Goal: Information Seeking & Learning: Learn about a topic

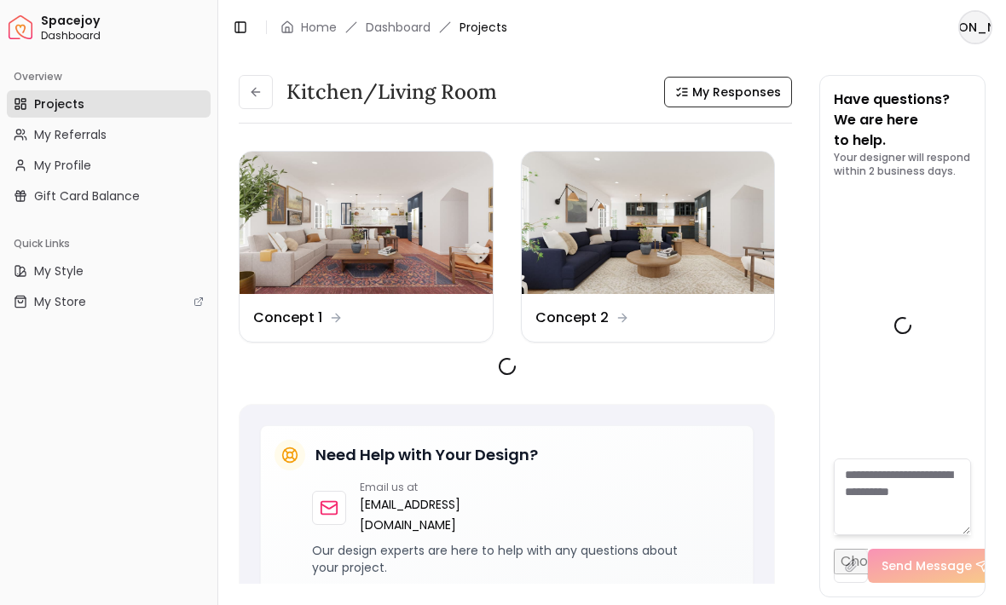
scroll to position [2999, 0]
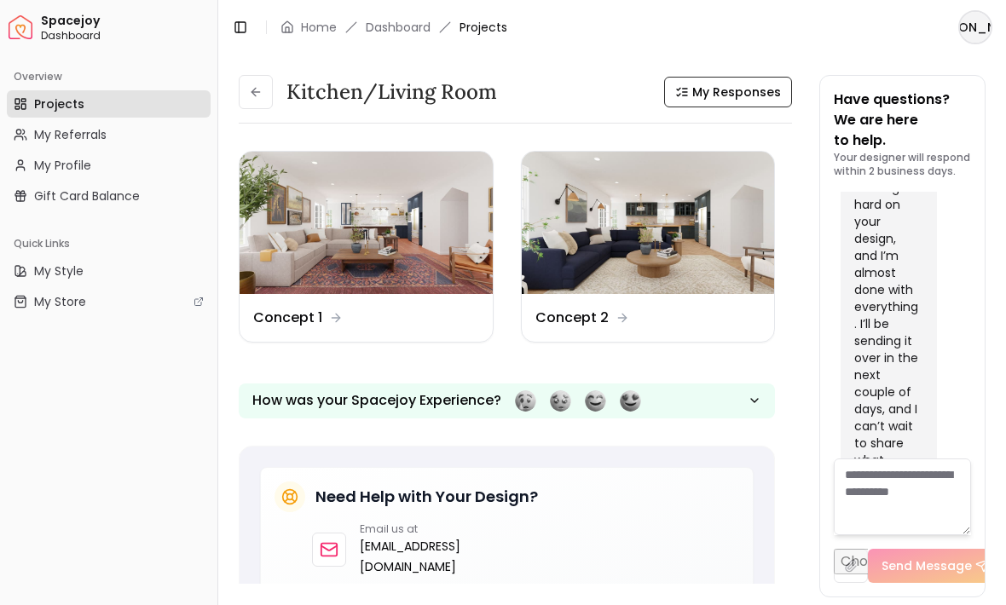
click at [310, 314] on dd "Concept 1" at bounding box center [287, 318] width 69 height 20
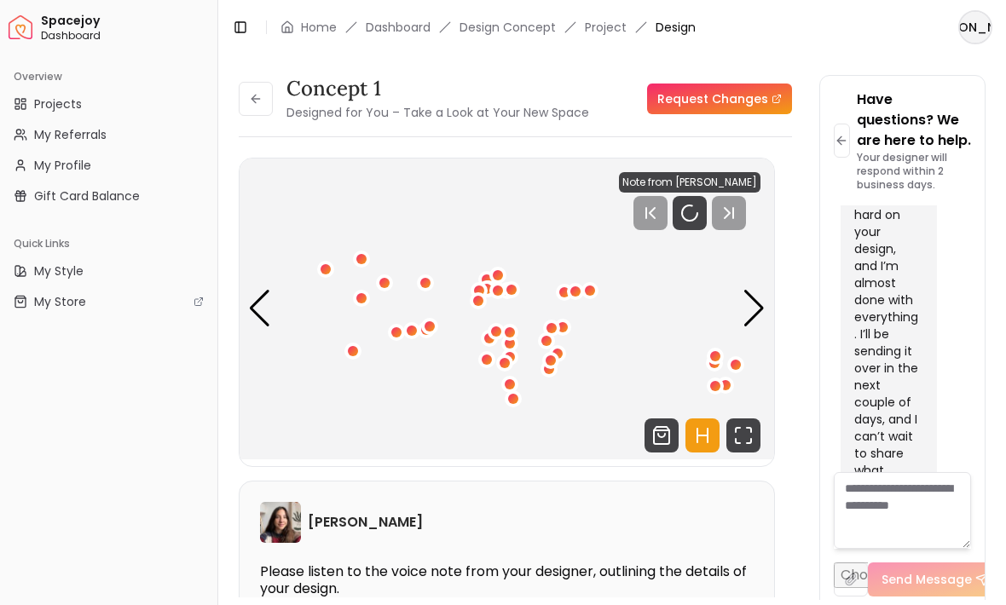
scroll to position [2999, 0]
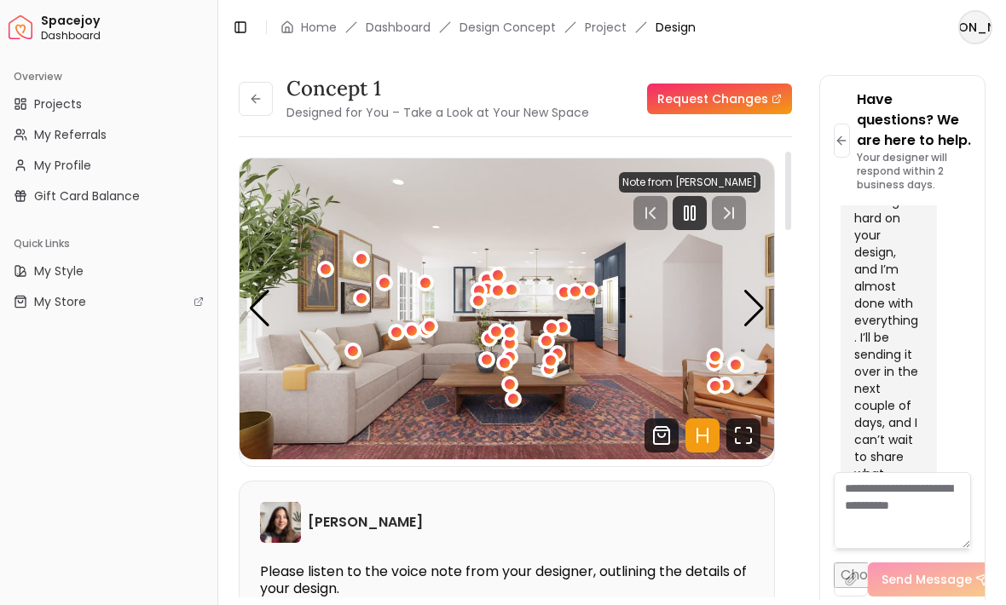
click at [743, 433] on icon "Fullscreen" at bounding box center [743, 436] width 34 height 34
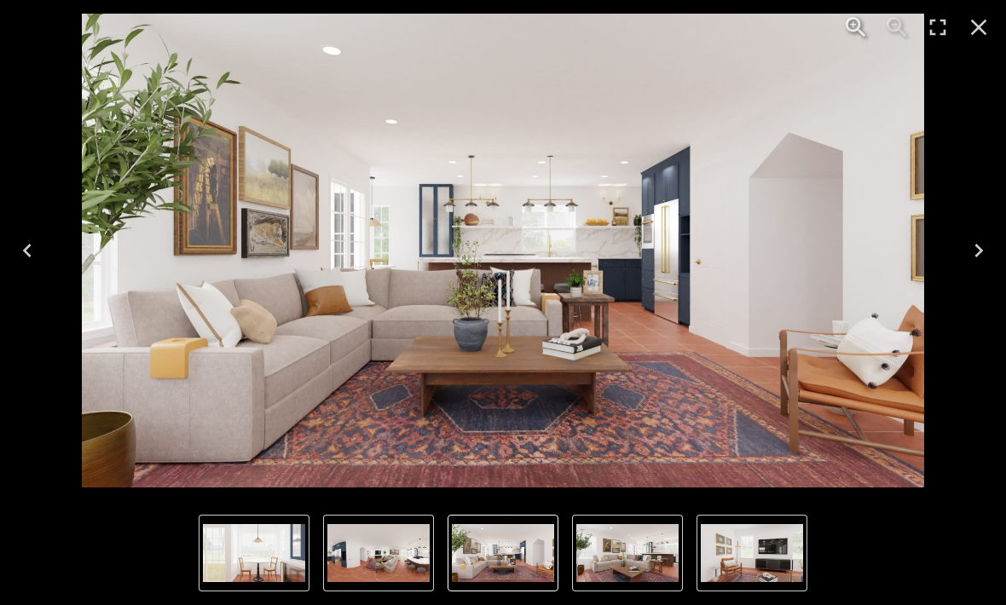
click at [970, 23] on icon "Close" at bounding box center [978, 27] width 27 height 27
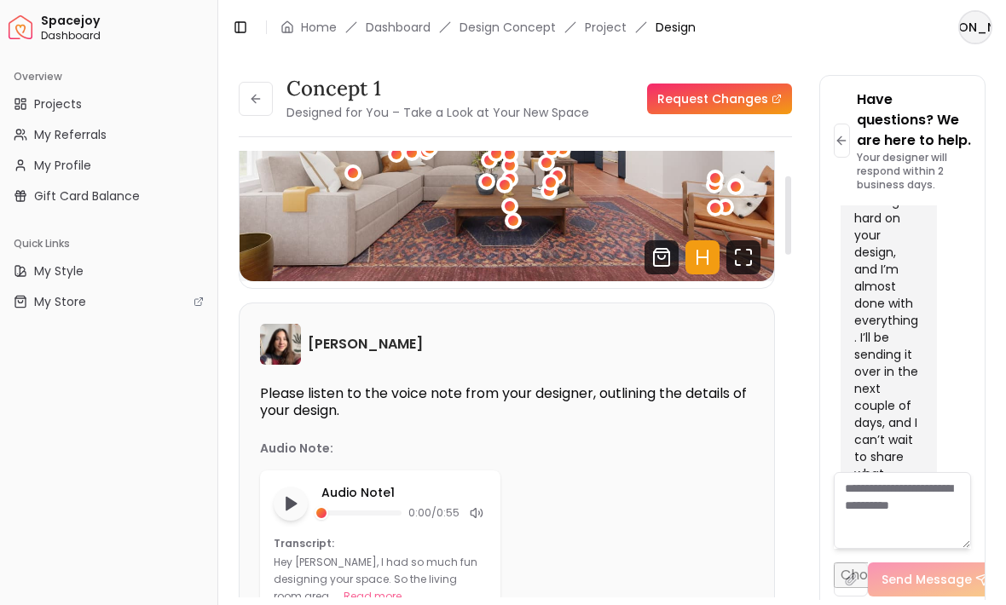
scroll to position [182, 0]
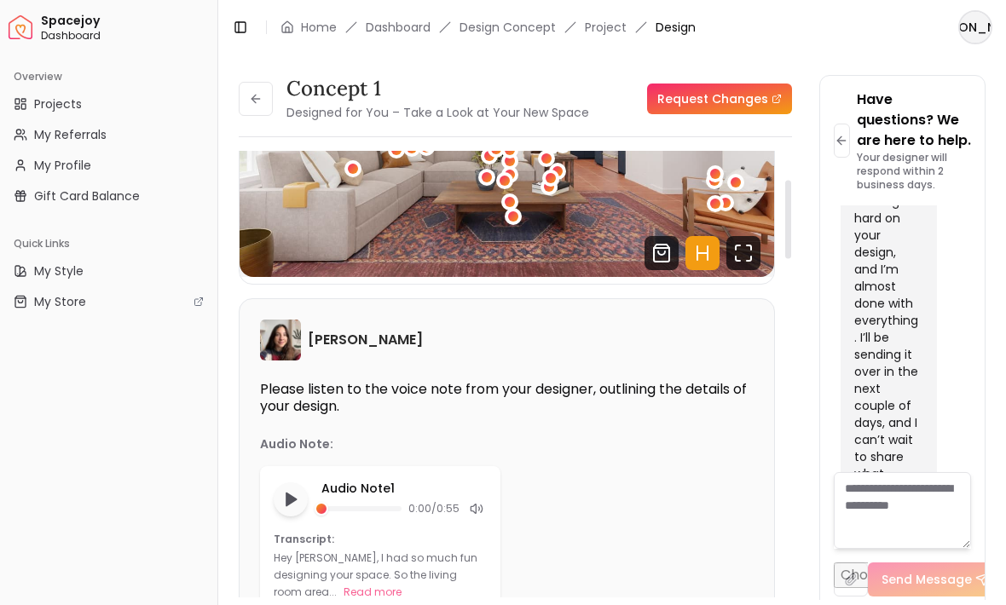
click at [292, 491] on icon "Play audio note" at bounding box center [290, 499] width 17 height 17
click at [292, 501] on rect "Pause audio note" at bounding box center [293, 500] width 3 height 12
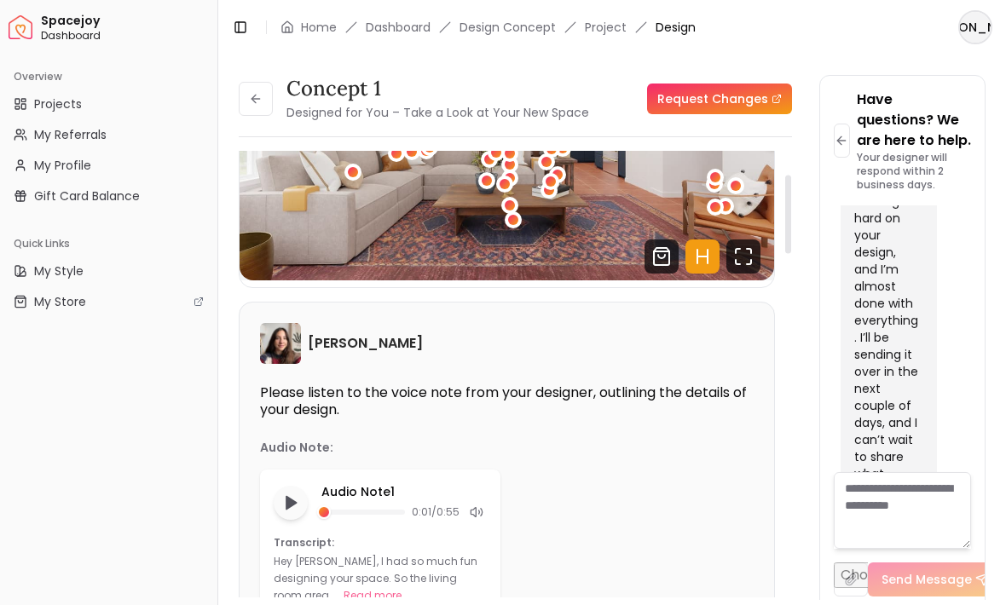
scroll to position [173, 0]
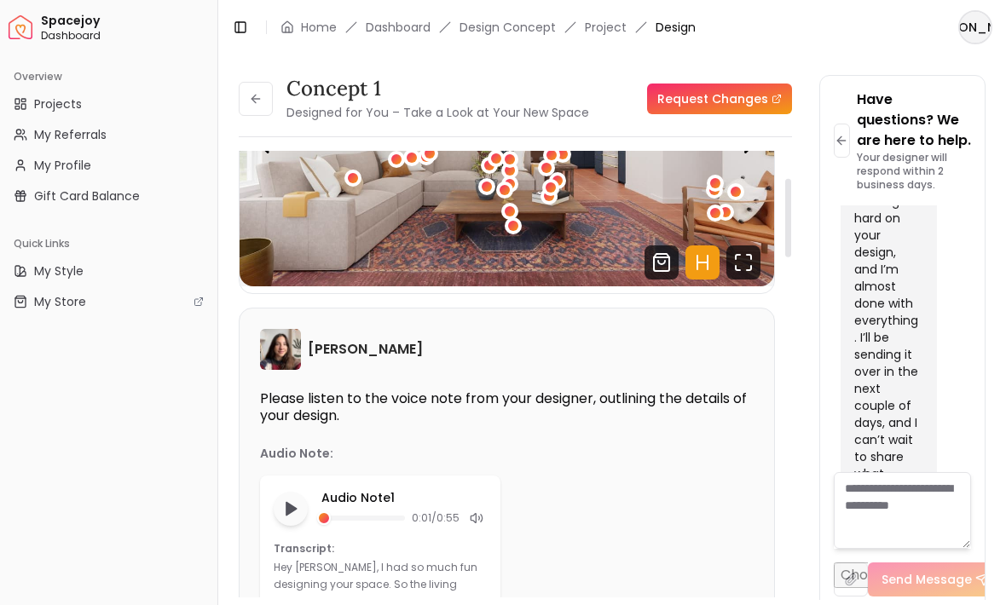
click at [733, 267] on icon "Fullscreen" at bounding box center [743, 263] width 34 height 34
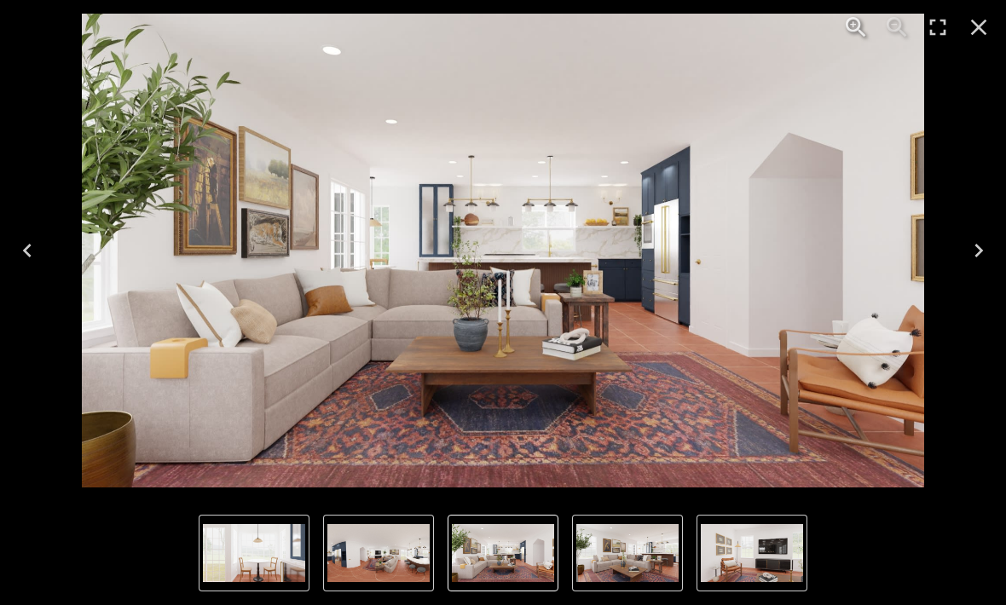
click at [972, 26] on icon "Close" at bounding box center [978, 27] width 27 height 27
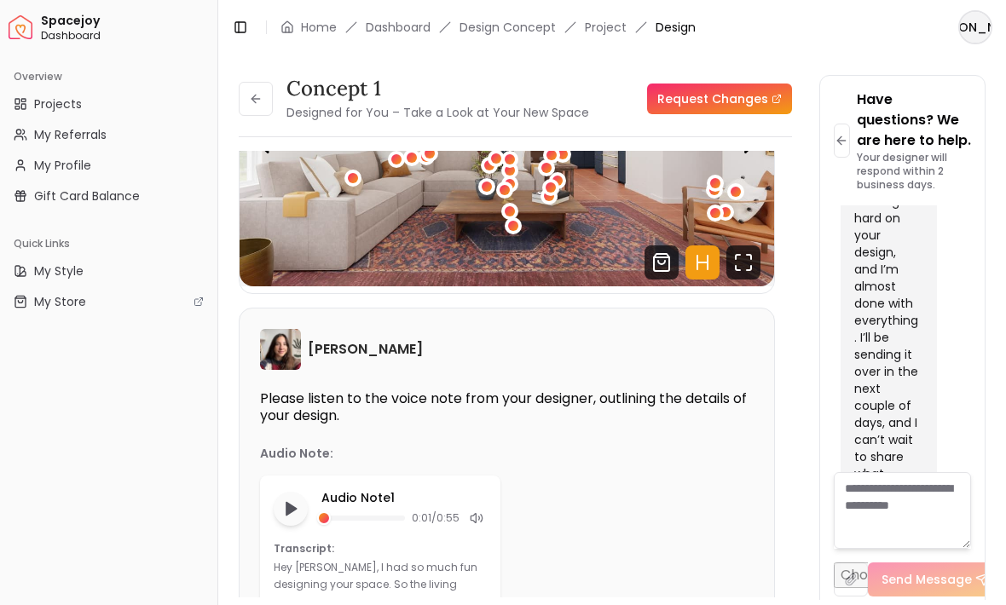
click at [253, 99] on icon at bounding box center [254, 99] width 4 height 8
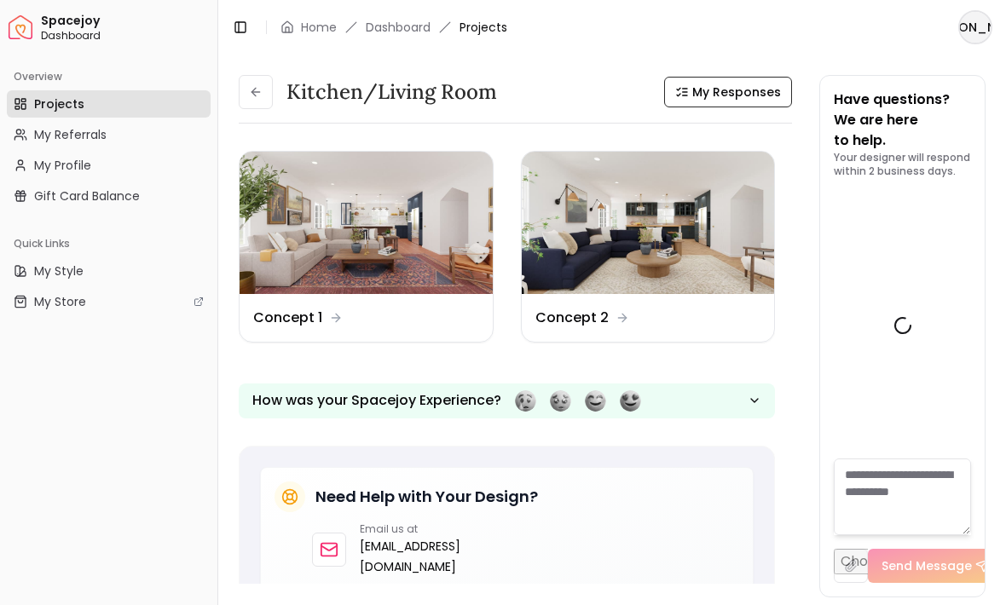
scroll to position [2999, 0]
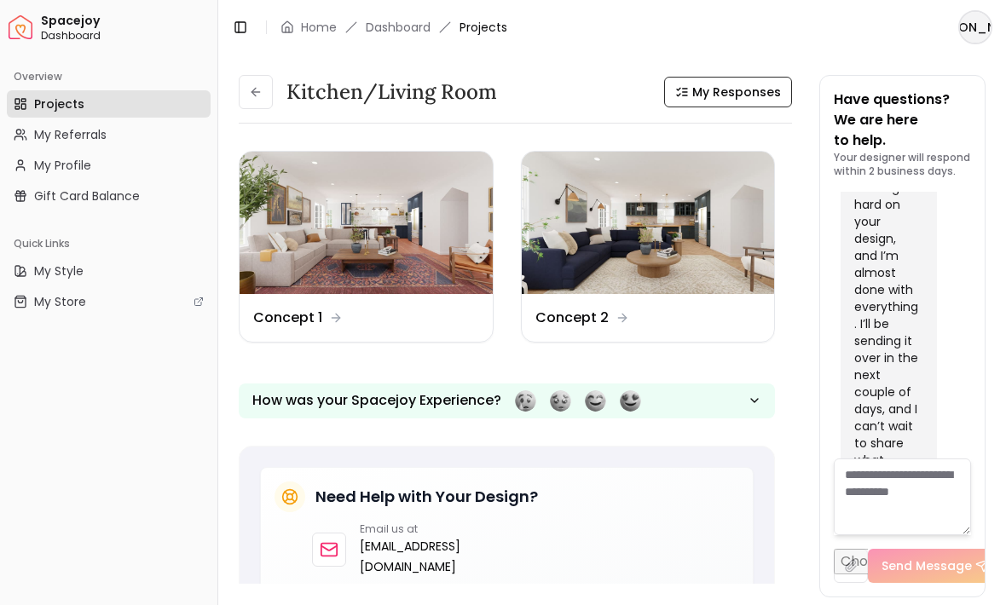
click at [660, 235] on img at bounding box center [648, 223] width 253 height 142
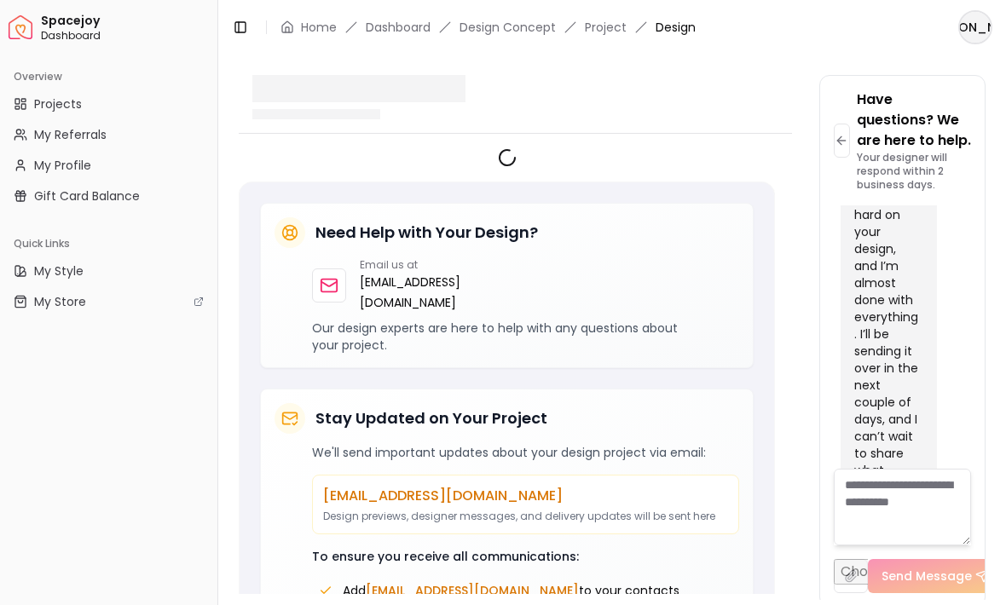
scroll to position [2999, 0]
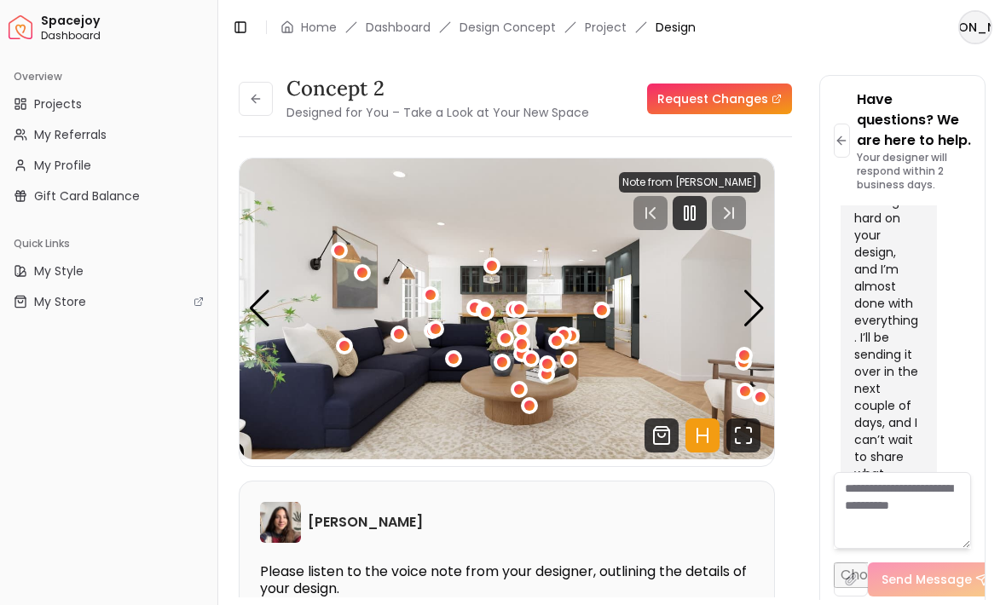
click at [240, 97] on button at bounding box center [256, 99] width 34 height 34
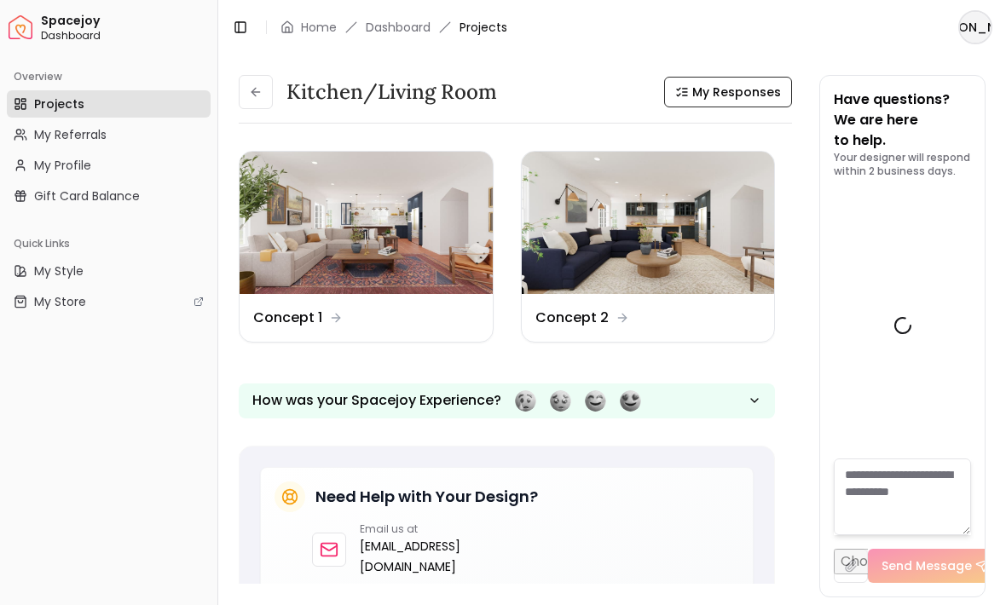
scroll to position [2999, 0]
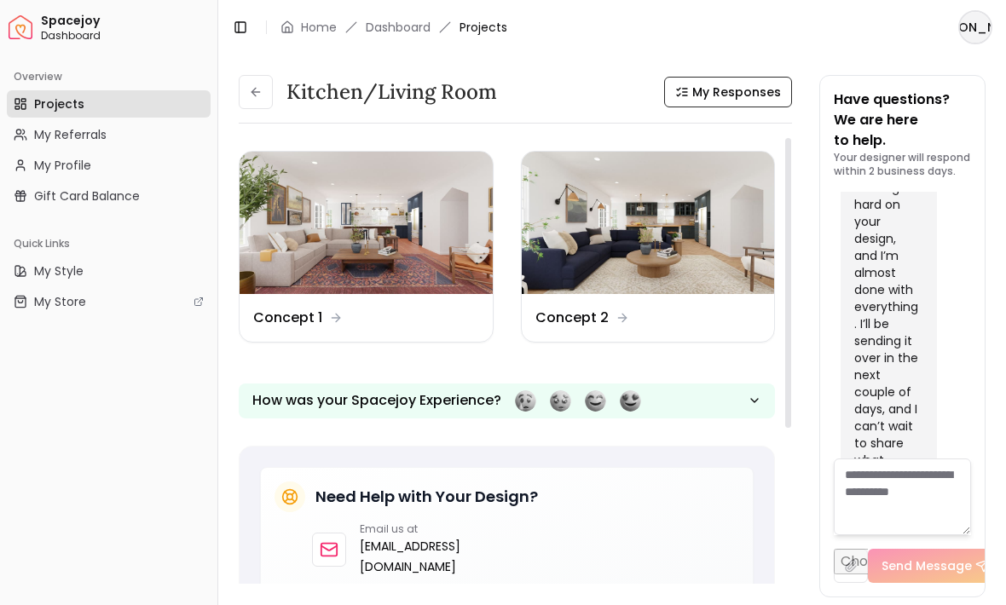
click at [358, 227] on img at bounding box center [366, 223] width 253 height 142
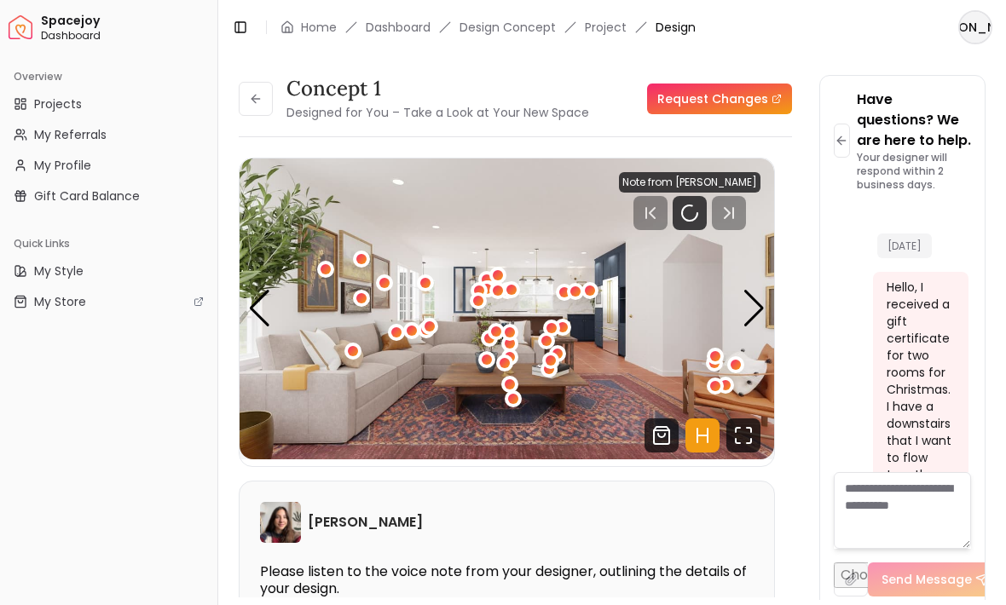
scroll to position [2999, 0]
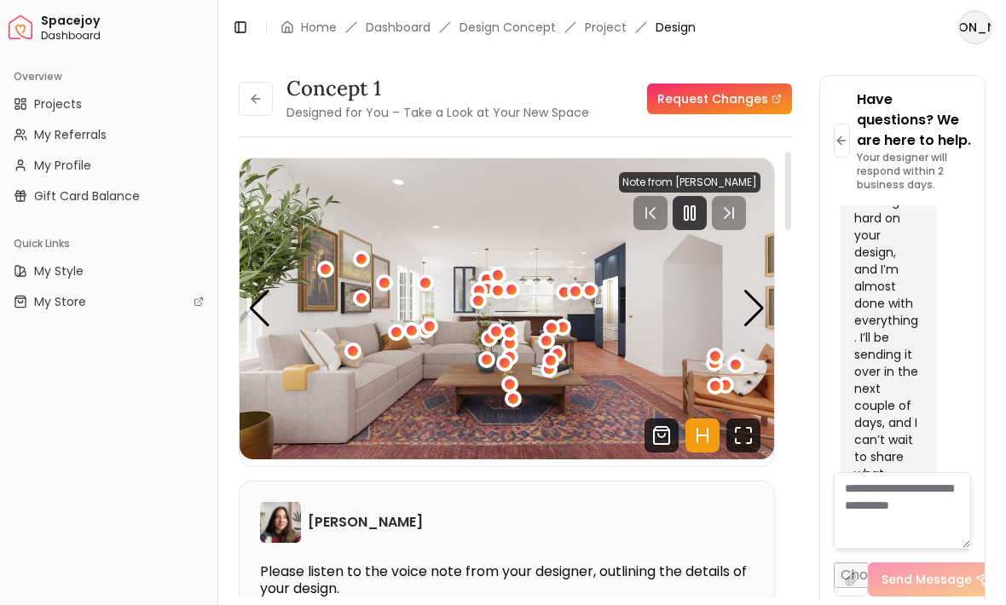
click at [678, 215] on div at bounding box center [690, 213] width 34 height 34
click at [749, 425] on icon "Fullscreen" at bounding box center [743, 436] width 34 height 34
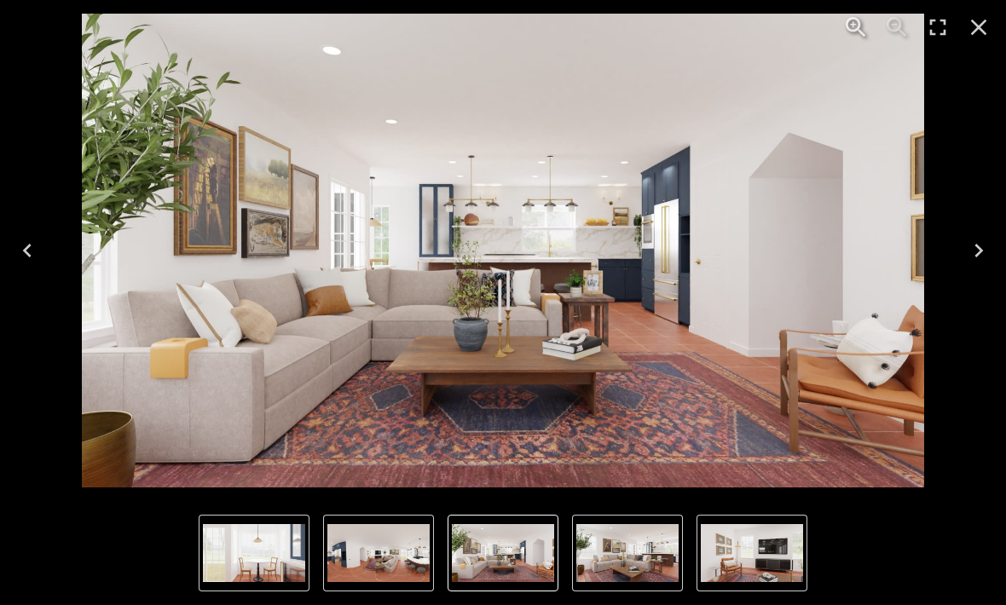
click at [980, 253] on icon "Next" at bounding box center [979, 251] width 9 height 14
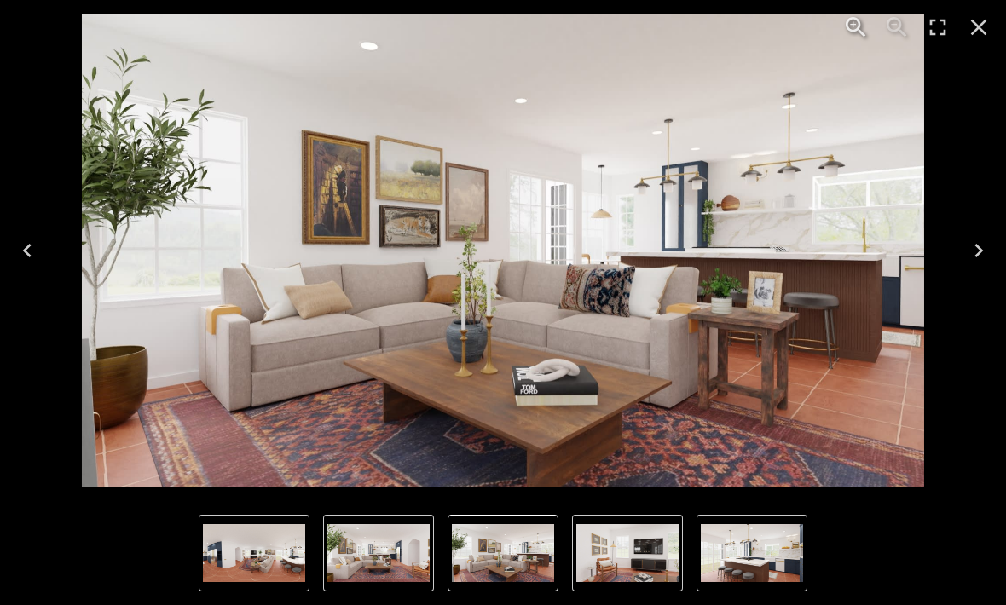
click at [969, 255] on icon "Next" at bounding box center [978, 250] width 27 height 27
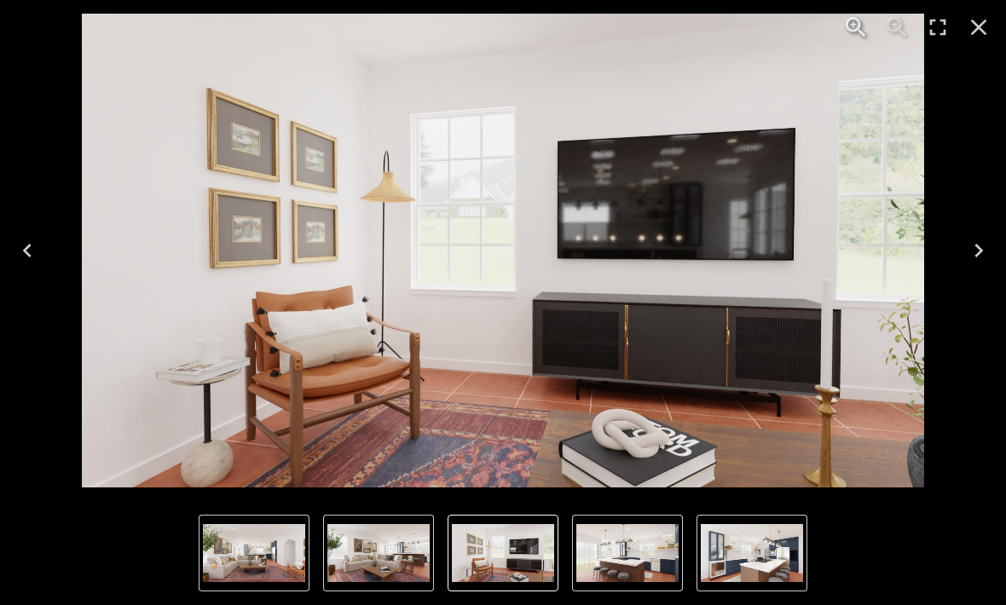
click at [970, 252] on icon "Next" at bounding box center [978, 250] width 27 height 27
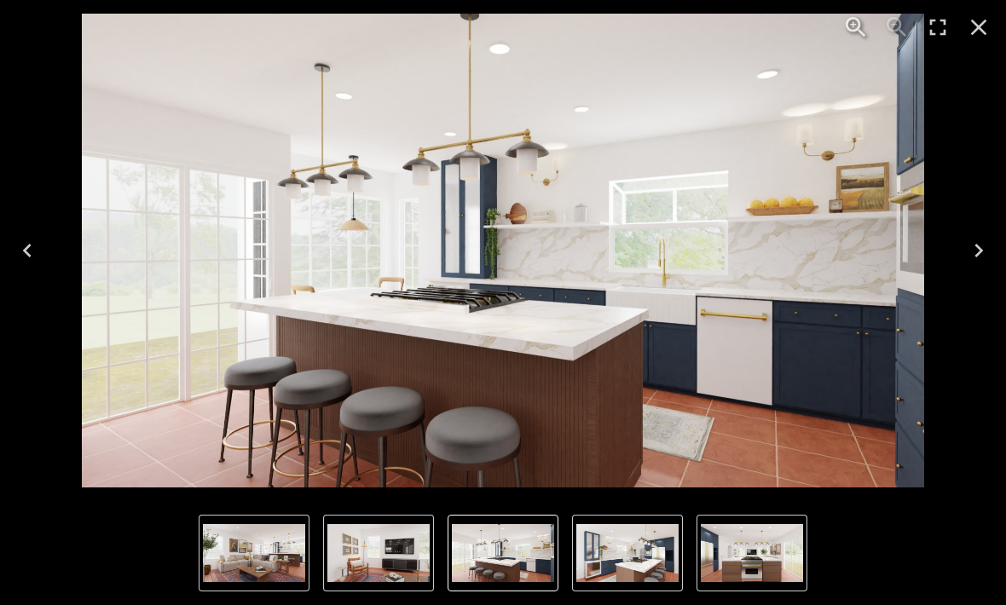
click at [975, 257] on icon "Next" at bounding box center [978, 250] width 27 height 27
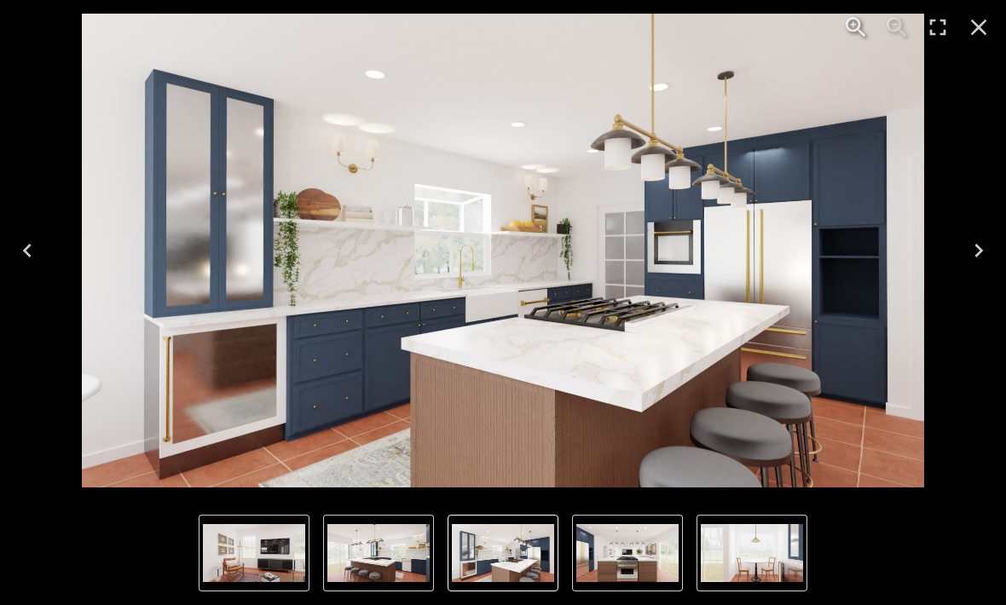
click at [33, 263] on icon "Previous" at bounding box center [27, 250] width 27 height 27
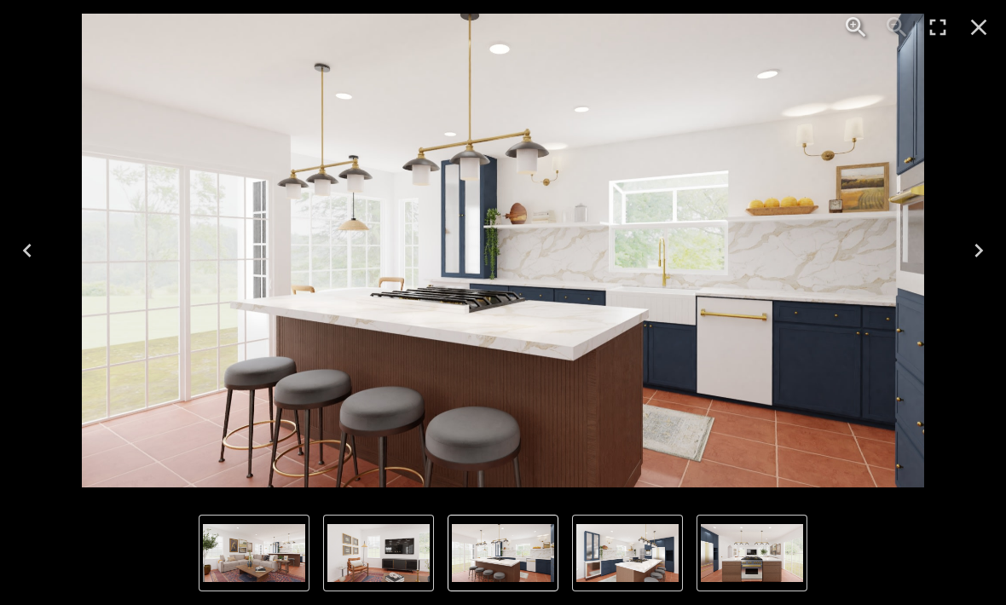
click at [974, 245] on icon "Next" at bounding box center [978, 250] width 27 height 27
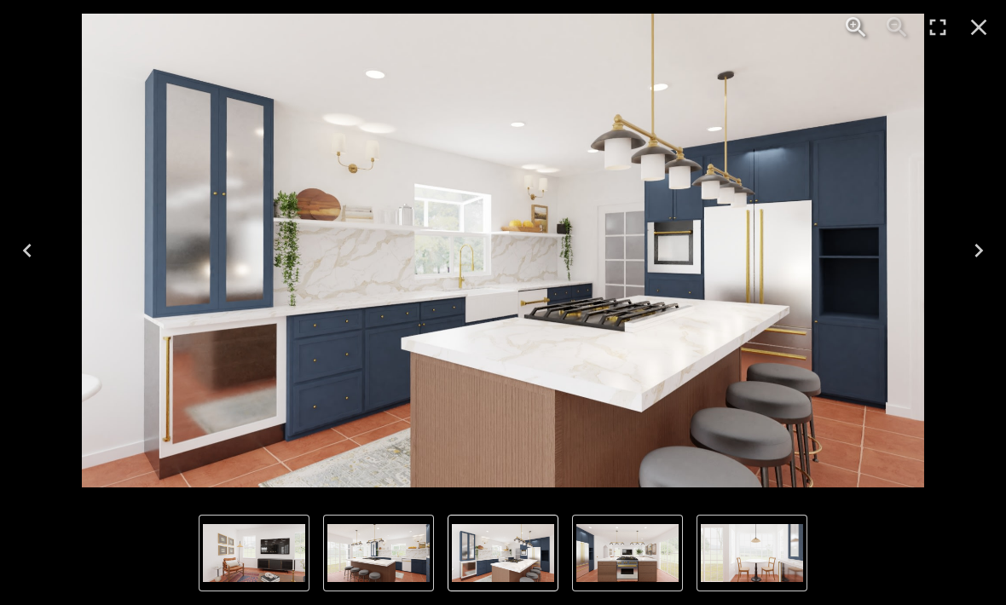
click at [969, 255] on icon "Next" at bounding box center [978, 250] width 27 height 27
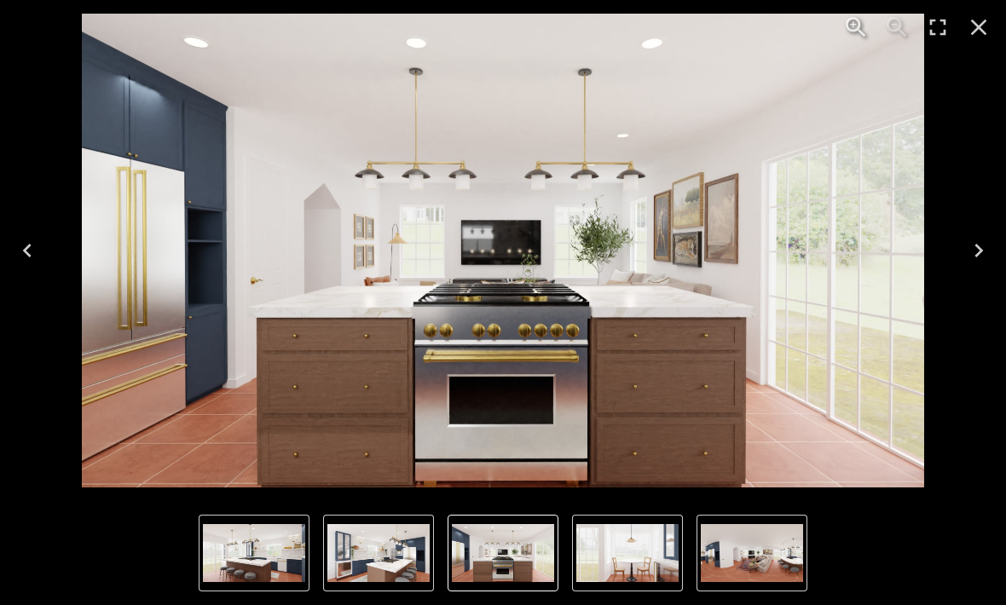
click at [969, 250] on icon "Next" at bounding box center [978, 250] width 27 height 27
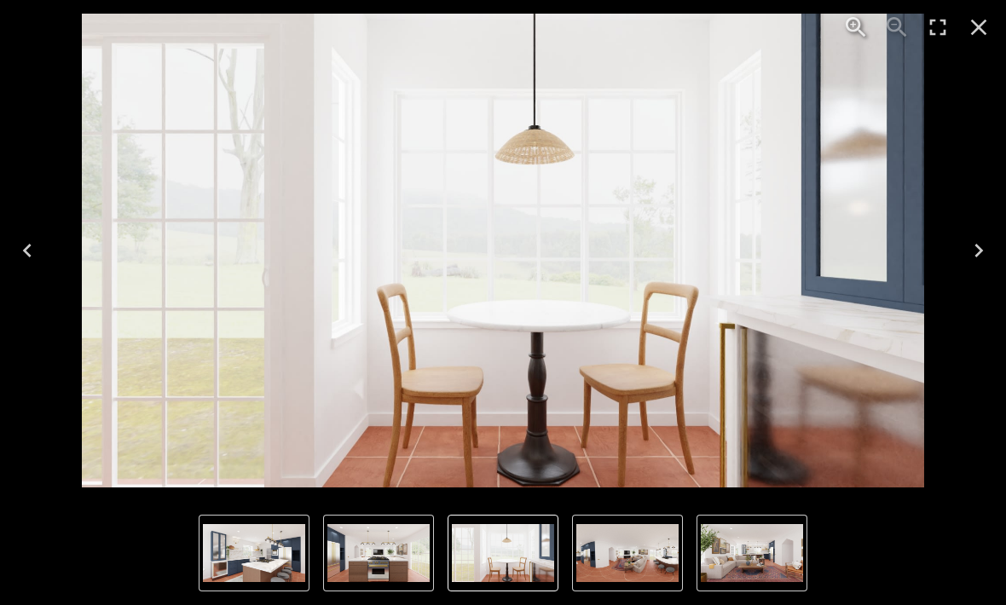
click at [971, 250] on icon "Next" at bounding box center [978, 250] width 27 height 27
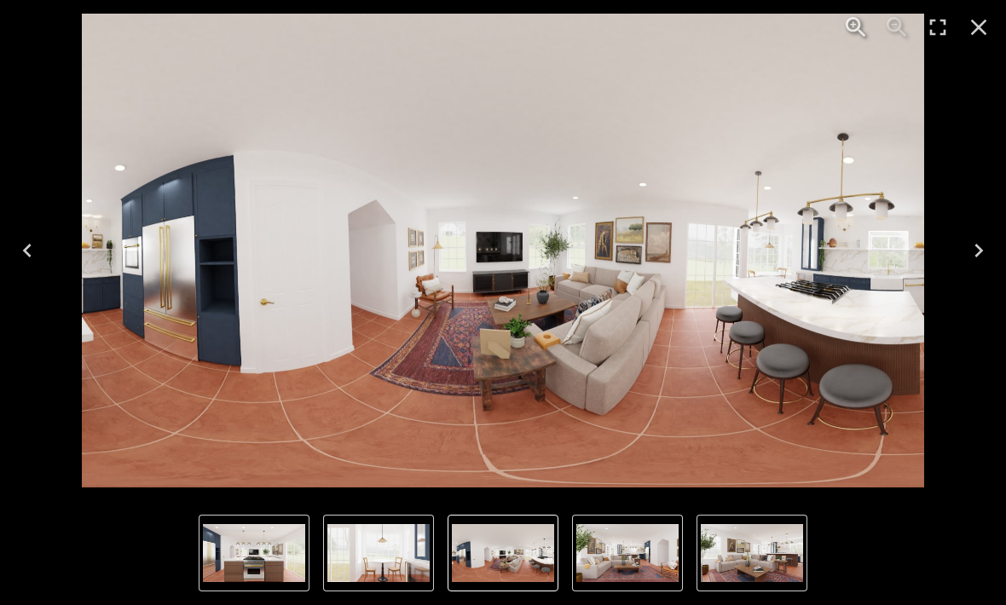
click at [975, 245] on icon "Next" at bounding box center [978, 250] width 27 height 27
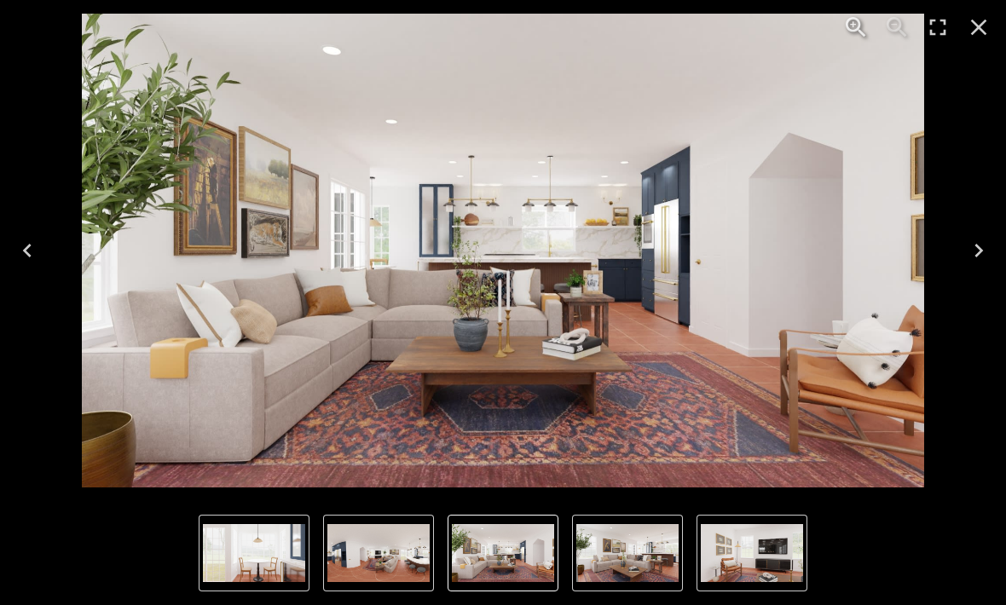
click at [981, 242] on icon "Next" at bounding box center [978, 250] width 27 height 27
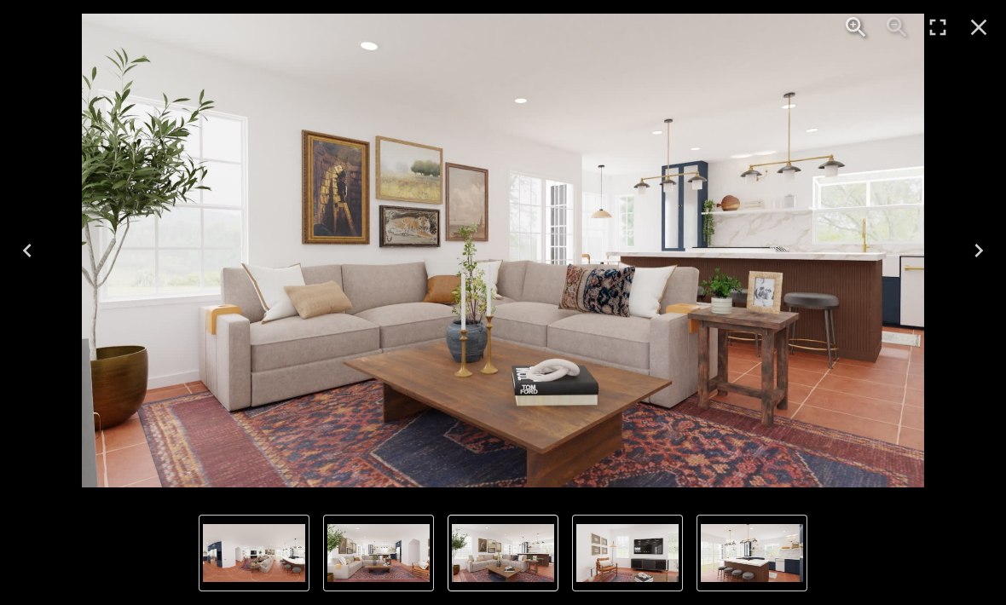
click at [32, 265] on button "Previous" at bounding box center [27, 251] width 55 height 68
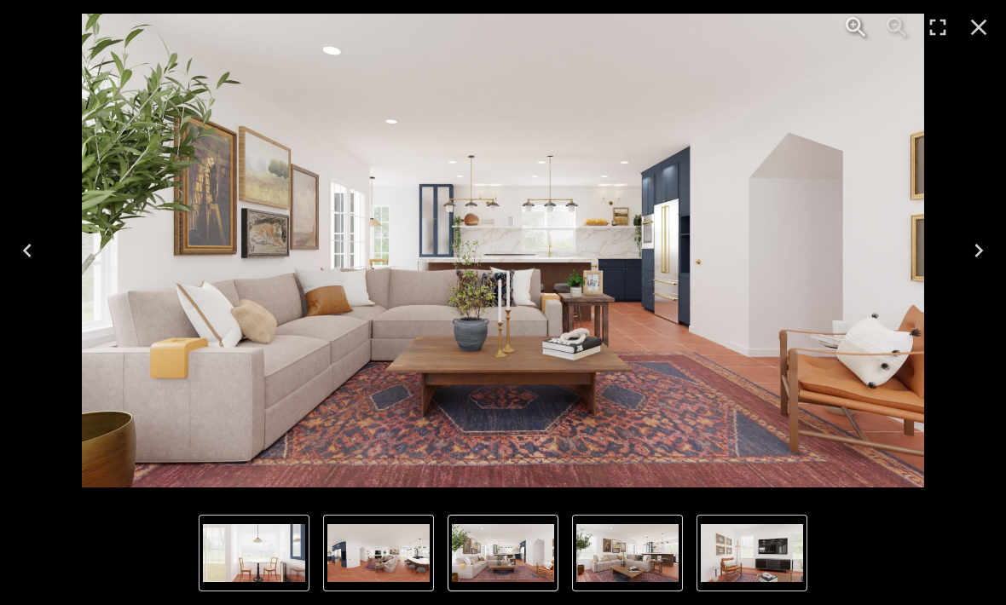
click at [970, 246] on icon "Next" at bounding box center [978, 250] width 27 height 27
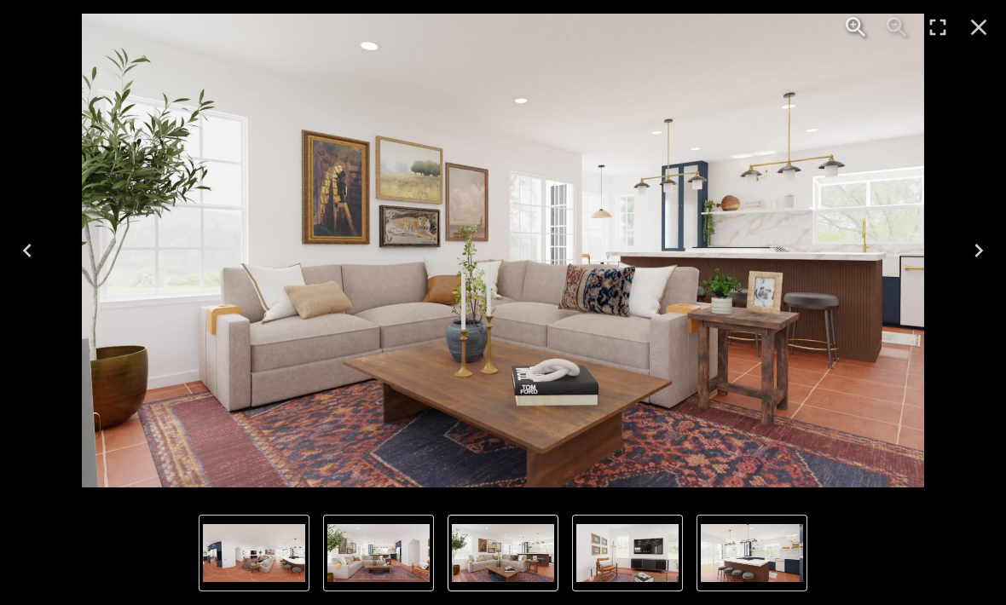
click at [981, 254] on icon "Next" at bounding box center [978, 250] width 27 height 27
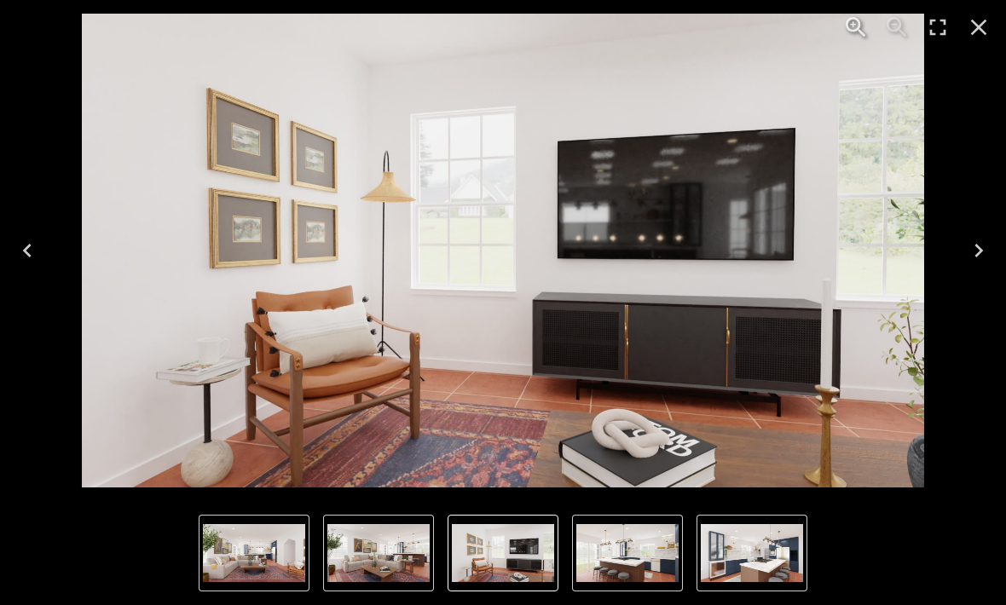
click at [980, 252] on icon "Next" at bounding box center [979, 251] width 9 height 14
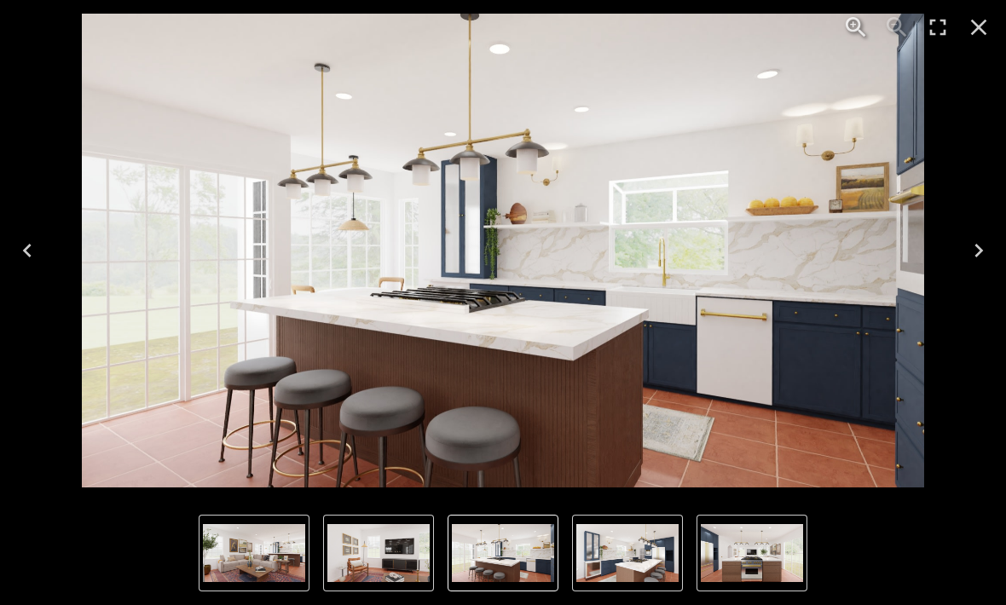
click at [985, 249] on icon "Next" at bounding box center [978, 250] width 27 height 27
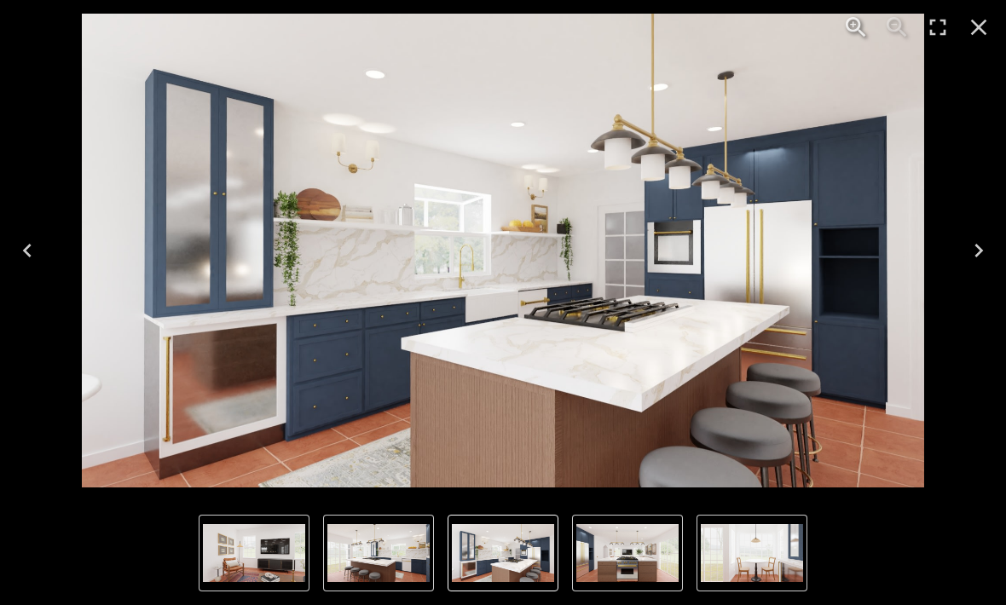
click at [986, 243] on icon "Next" at bounding box center [978, 250] width 27 height 27
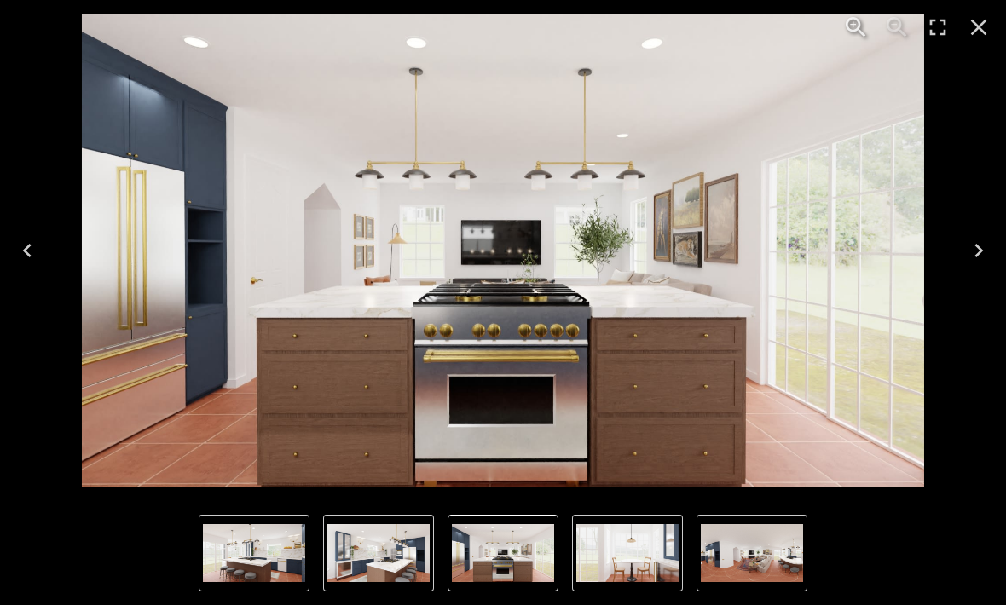
click at [984, 235] on button "Next" at bounding box center [979, 251] width 55 height 68
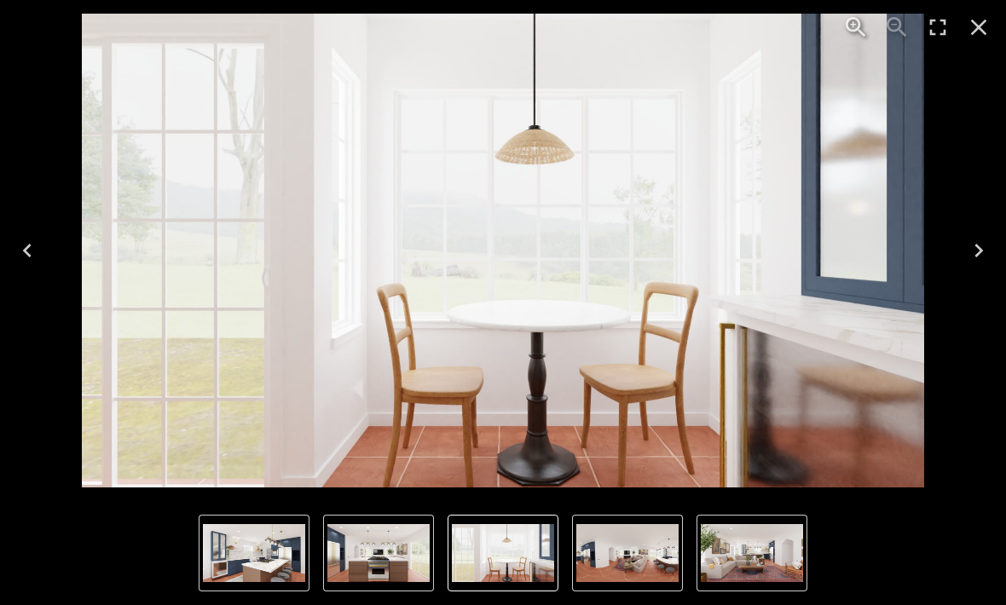
click at [983, 253] on icon "Next" at bounding box center [978, 250] width 27 height 27
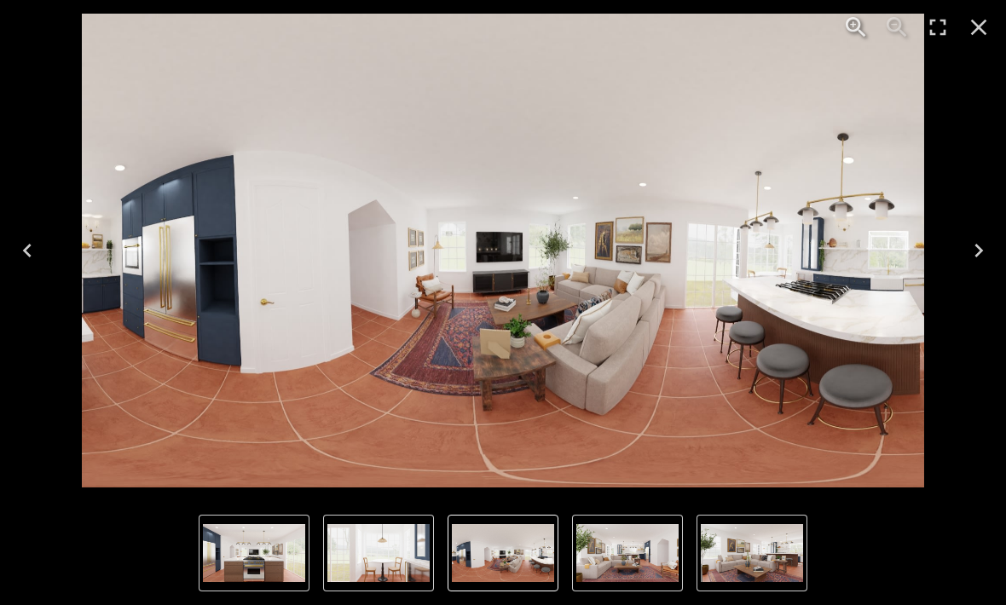
click at [984, 240] on icon "Next" at bounding box center [978, 250] width 27 height 27
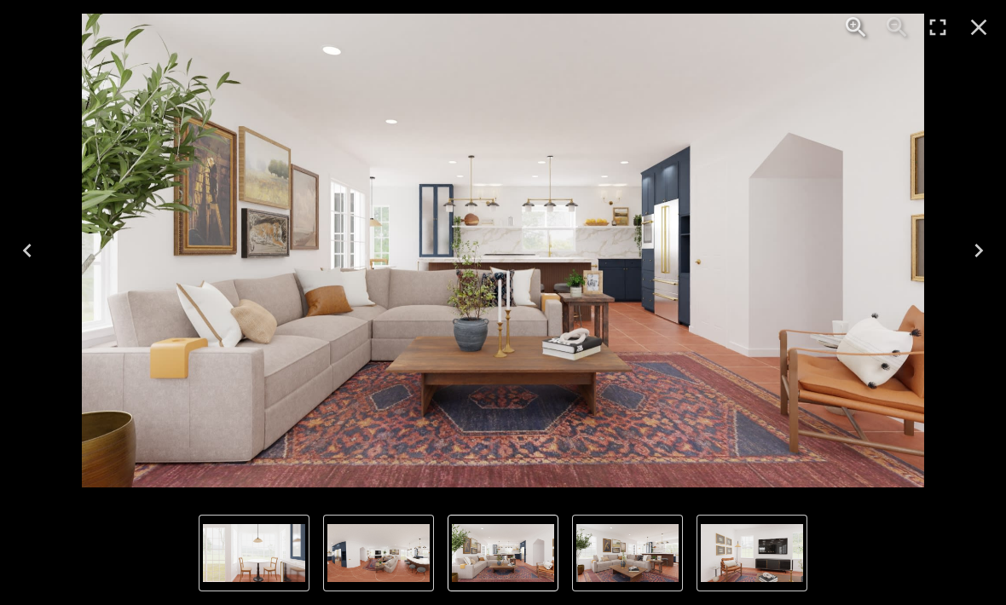
click at [987, 31] on icon "Close" at bounding box center [978, 27] width 27 height 27
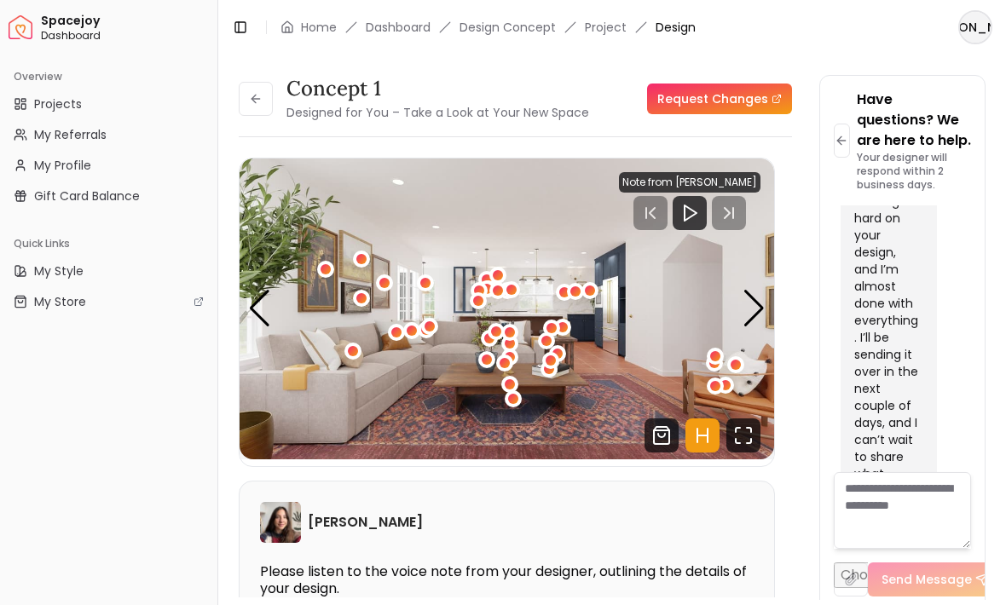
click at [263, 101] on button at bounding box center [256, 99] width 34 height 34
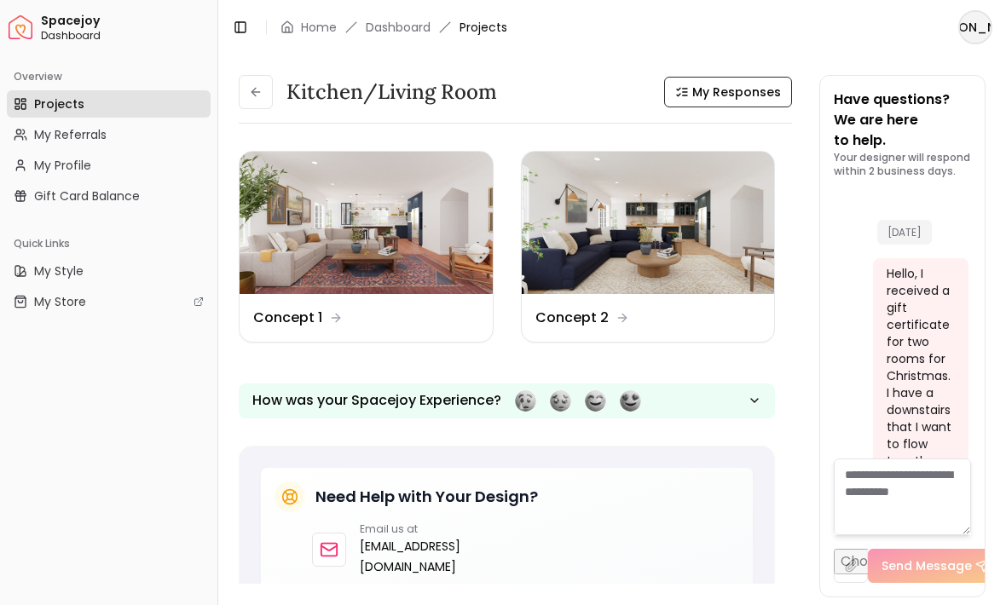
scroll to position [2999, 0]
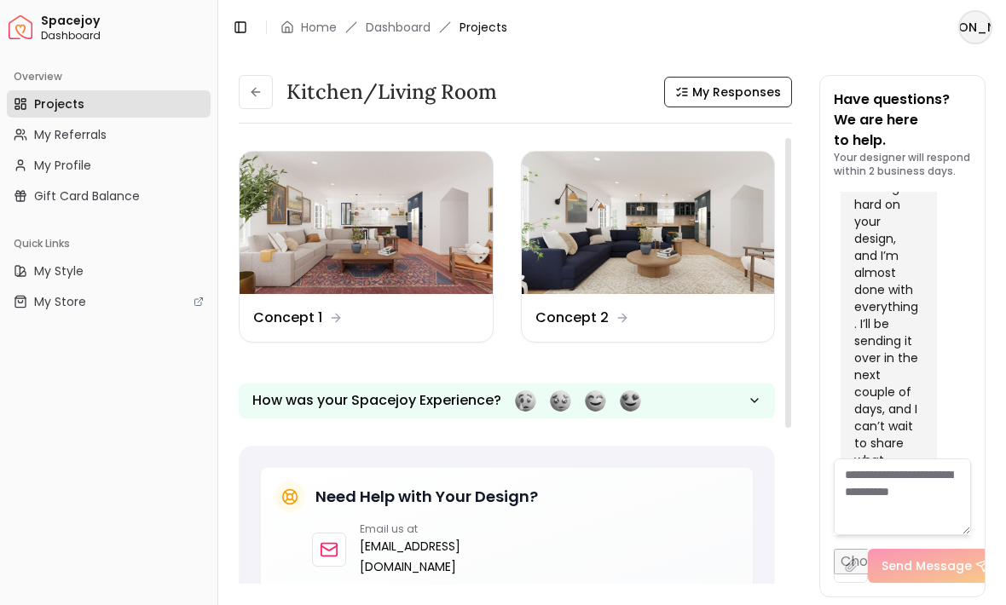
click at [660, 235] on img at bounding box center [648, 223] width 253 height 142
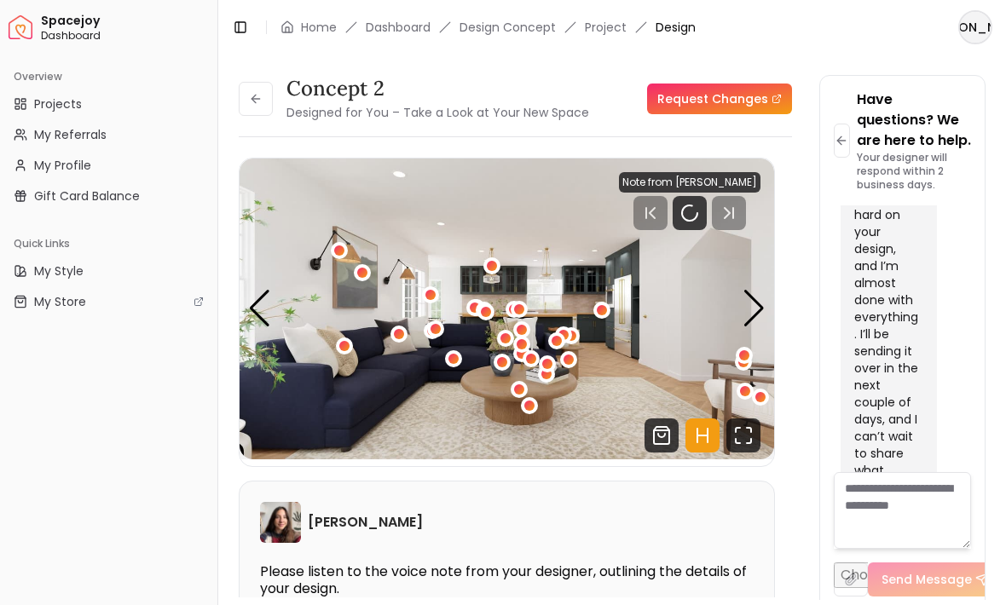
scroll to position [2999, 0]
click at [695, 208] on rect "Pause" at bounding box center [693, 213] width 3 height 14
click at [749, 434] on icon "Fullscreen" at bounding box center [743, 436] width 34 height 34
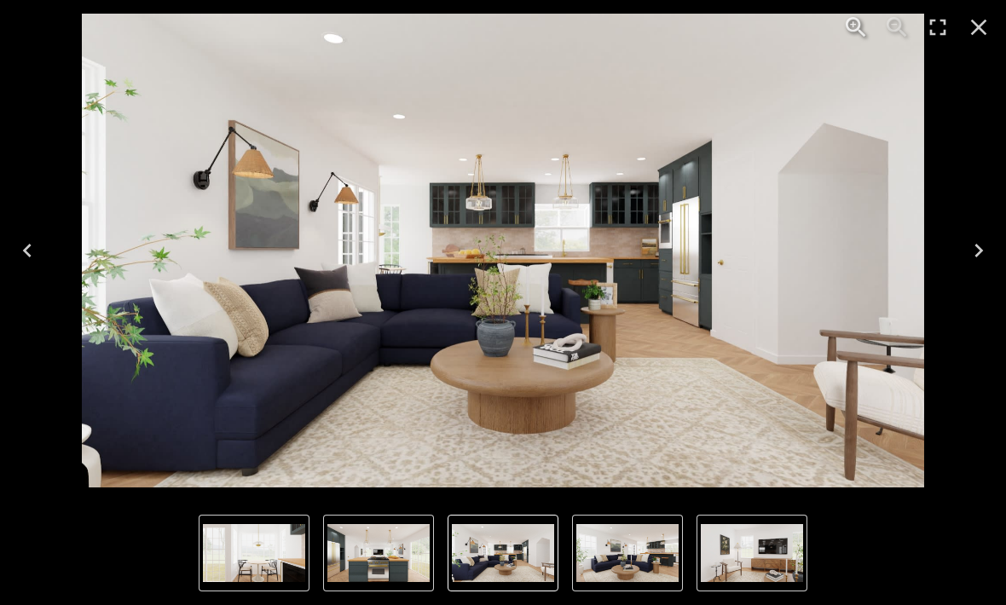
click at [985, 246] on icon "Next" at bounding box center [978, 250] width 27 height 27
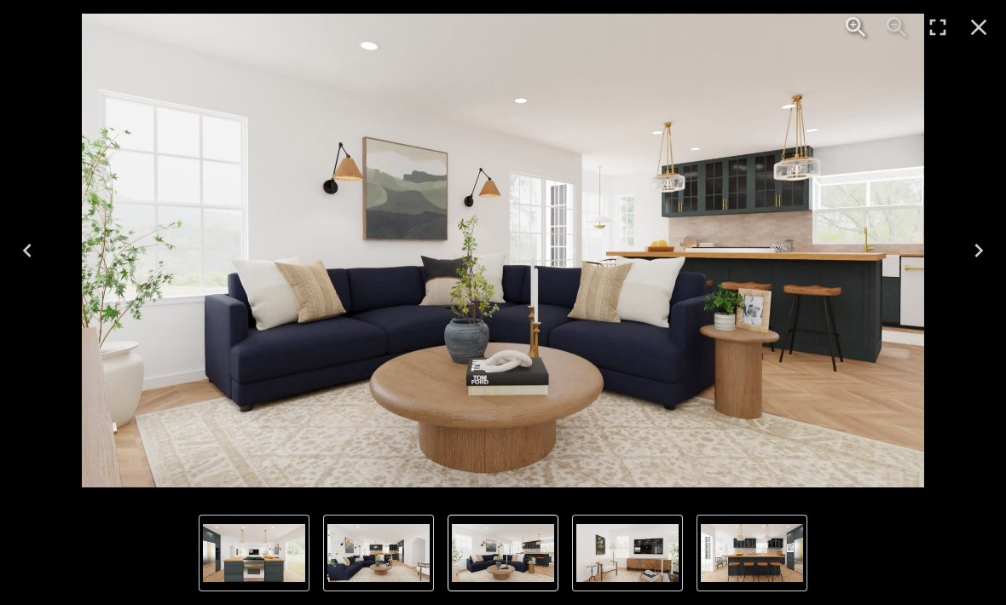
click at [977, 246] on icon "Next" at bounding box center [979, 251] width 9 height 14
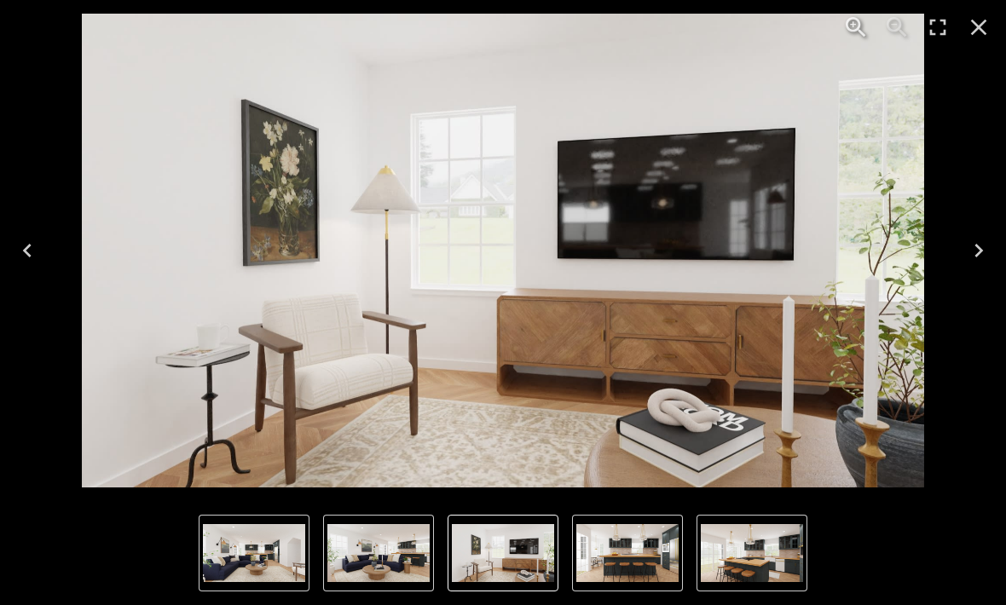
click at [978, 250] on icon "Next" at bounding box center [978, 250] width 27 height 27
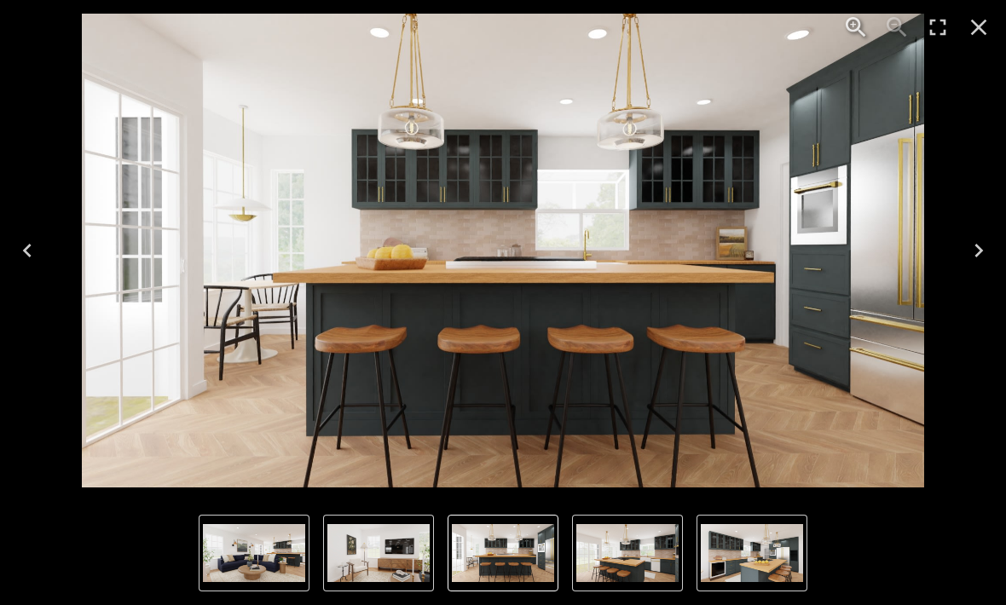
click at [974, 244] on icon "Next" at bounding box center [978, 250] width 27 height 27
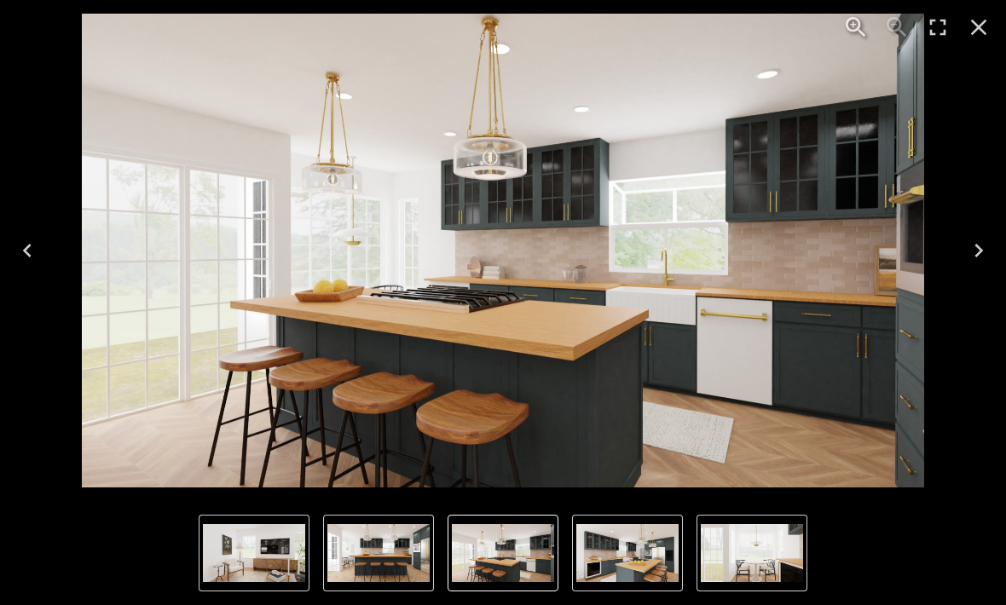
click at [972, 257] on icon "Next" at bounding box center [978, 250] width 27 height 27
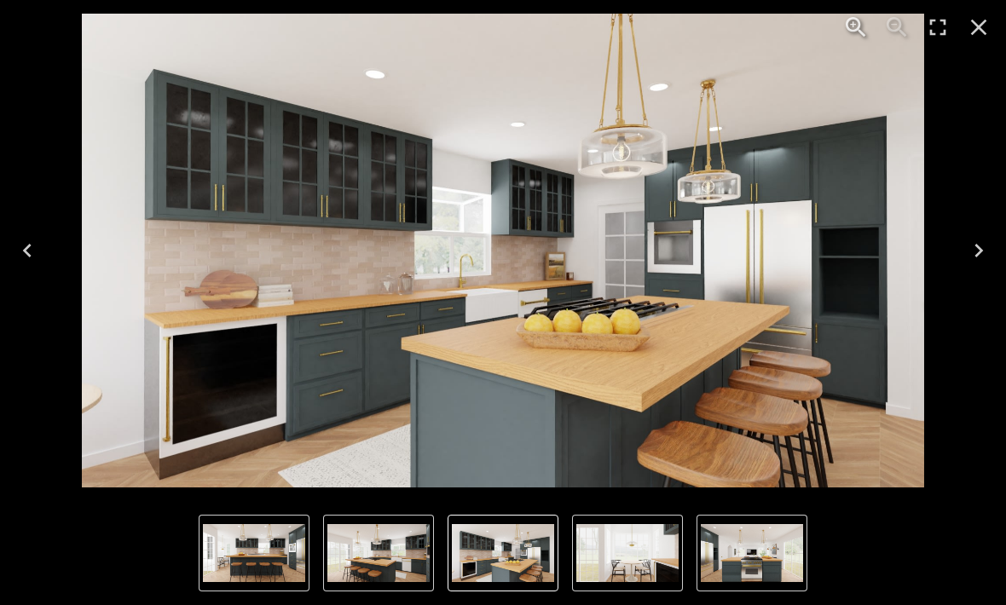
click at [971, 252] on icon "Next" at bounding box center [978, 250] width 27 height 27
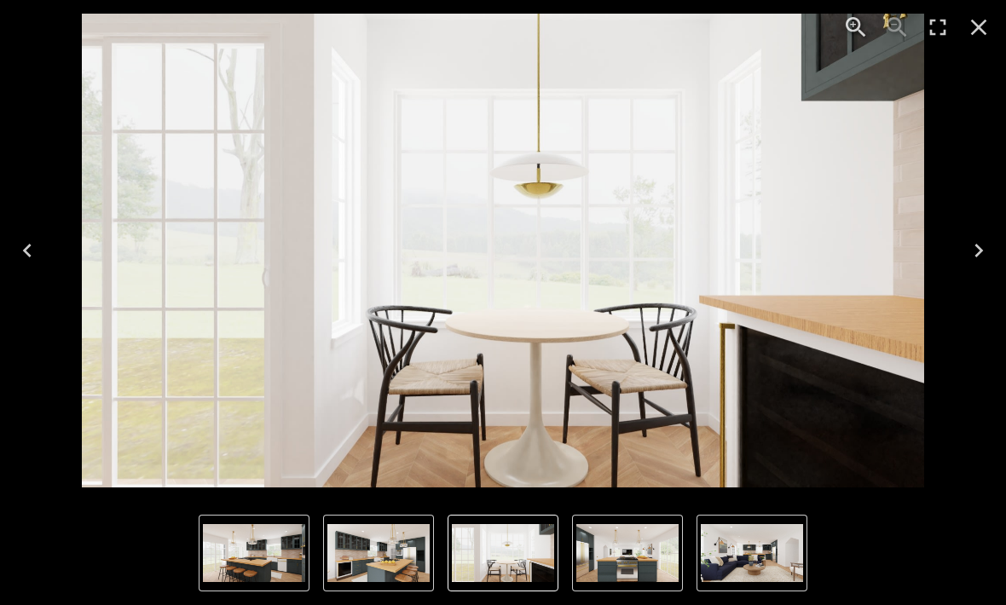
click at [975, 240] on icon "Next" at bounding box center [978, 250] width 27 height 27
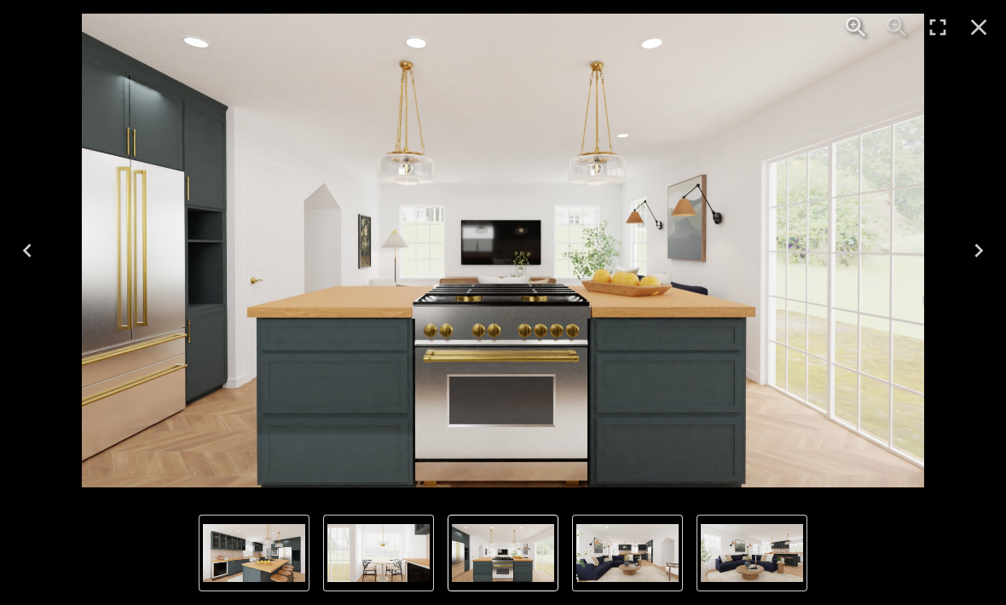
click at [980, 243] on icon "Next" at bounding box center [978, 250] width 27 height 27
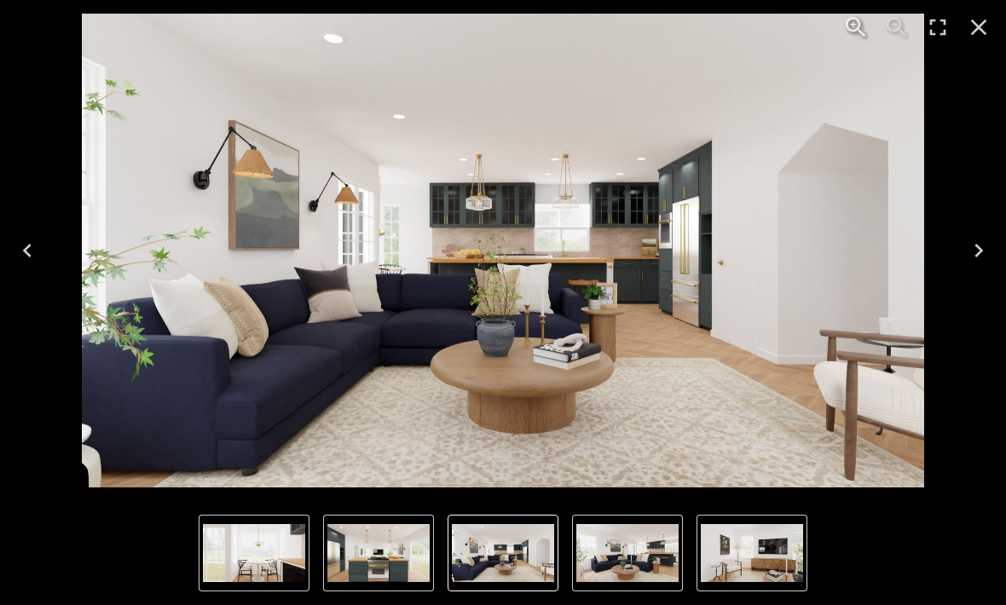
click at [984, 252] on icon "Next" at bounding box center [978, 250] width 27 height 27
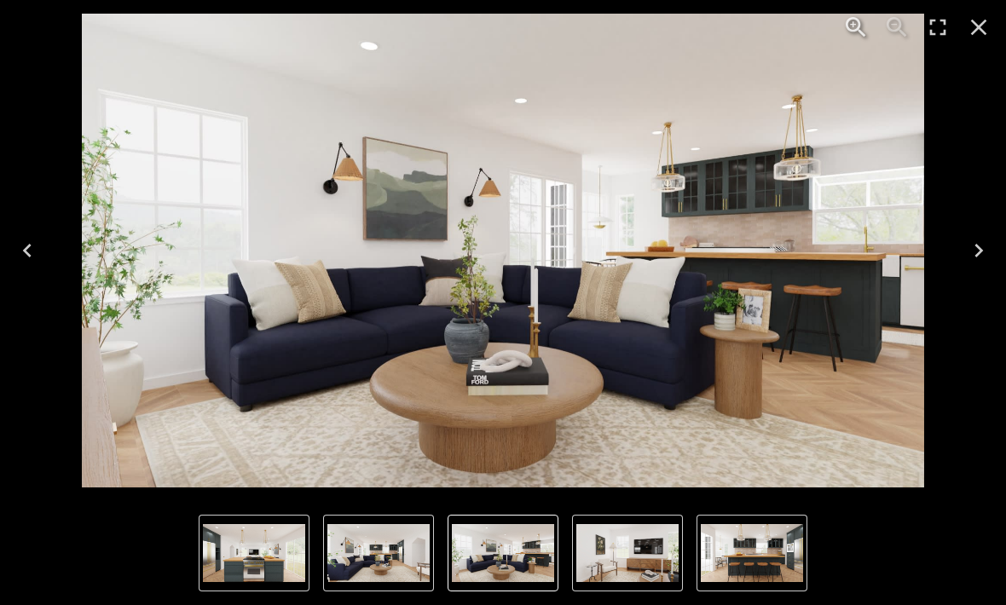
click at [985, 250] on icon "Next" at bounding box center [978, 250] width 27 height 27
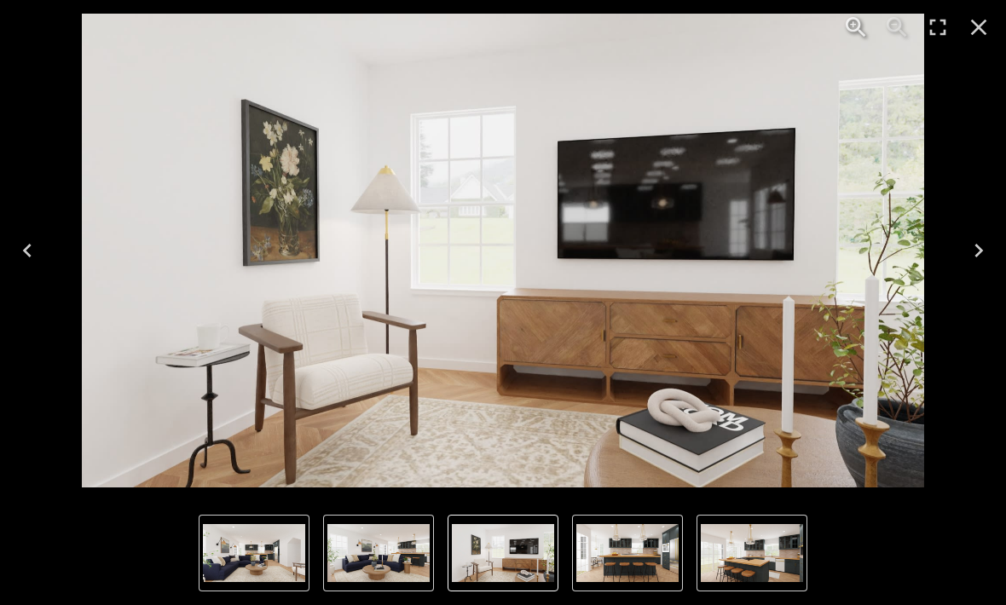
click at [980, 244] on icon "Next" at bounding box center [978, 250] width 27 height 27
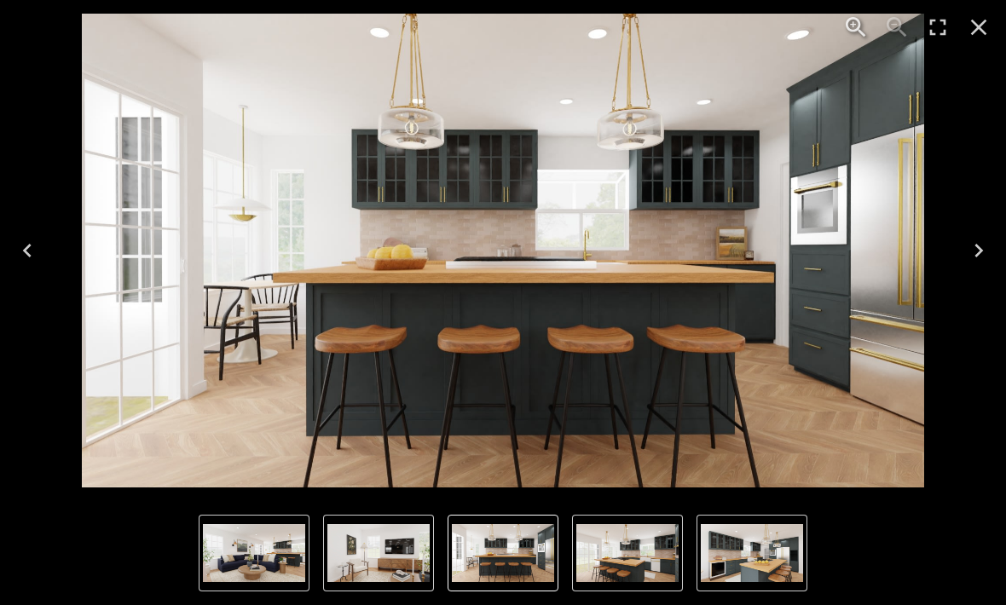
click at [984, 243] on icon "Next" at bounding box center [978, 250] width 27 height 27
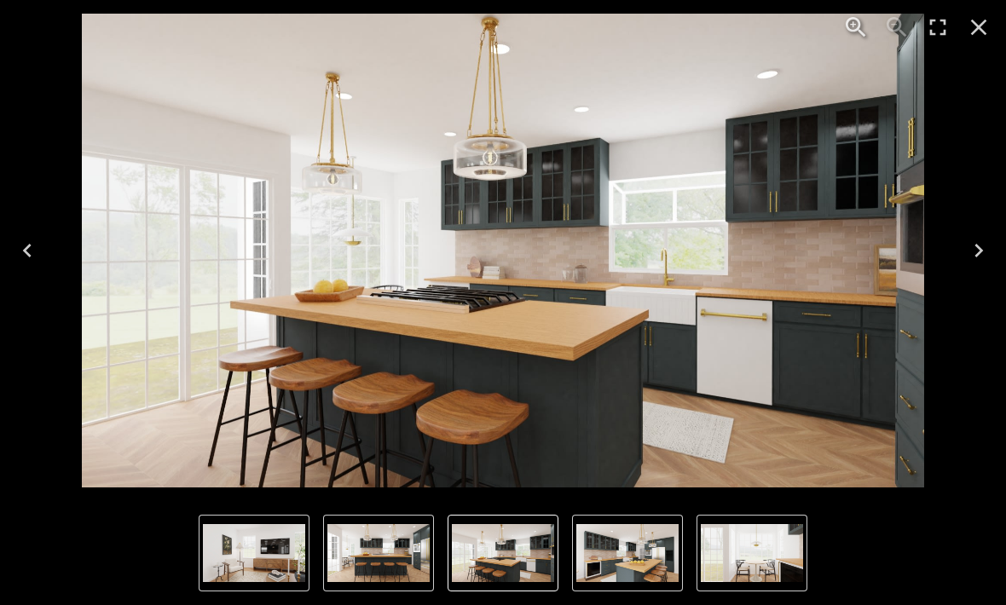
click at [981, 248] on icon "Next" at bounding box center [978, 250] width 27 height 27
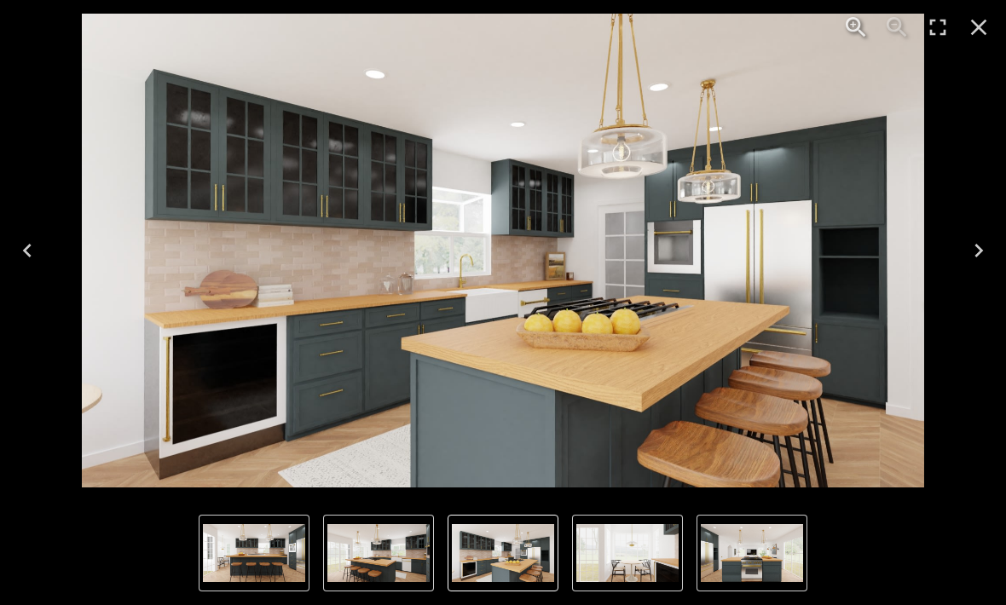
click at [975, 242] on icon "Next" at bounding box center [978, 250] width 27 height 27
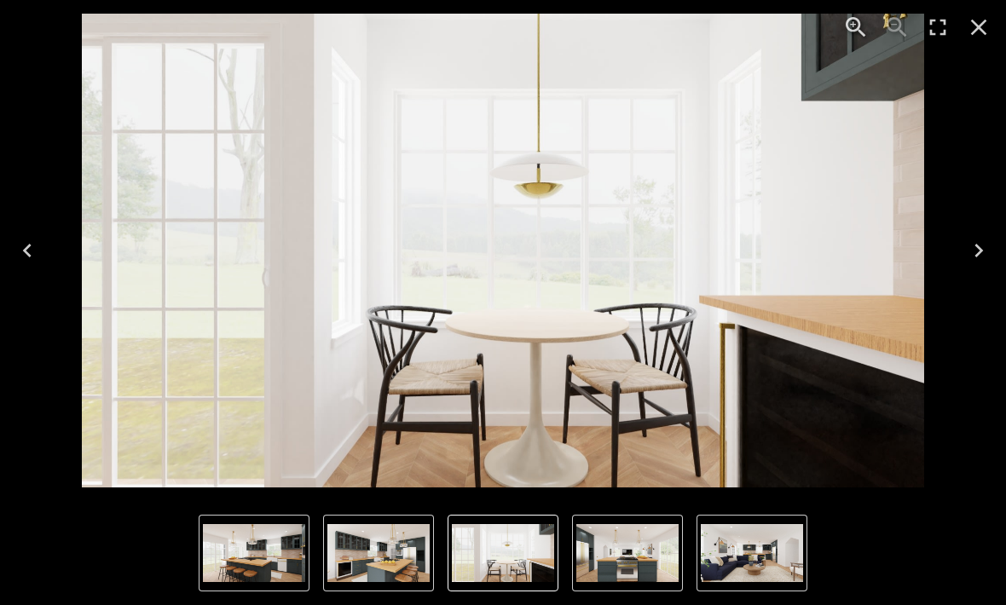
click at [34, 256] on icon "Previous" at bounding box center [27, 250] width 27 height 27
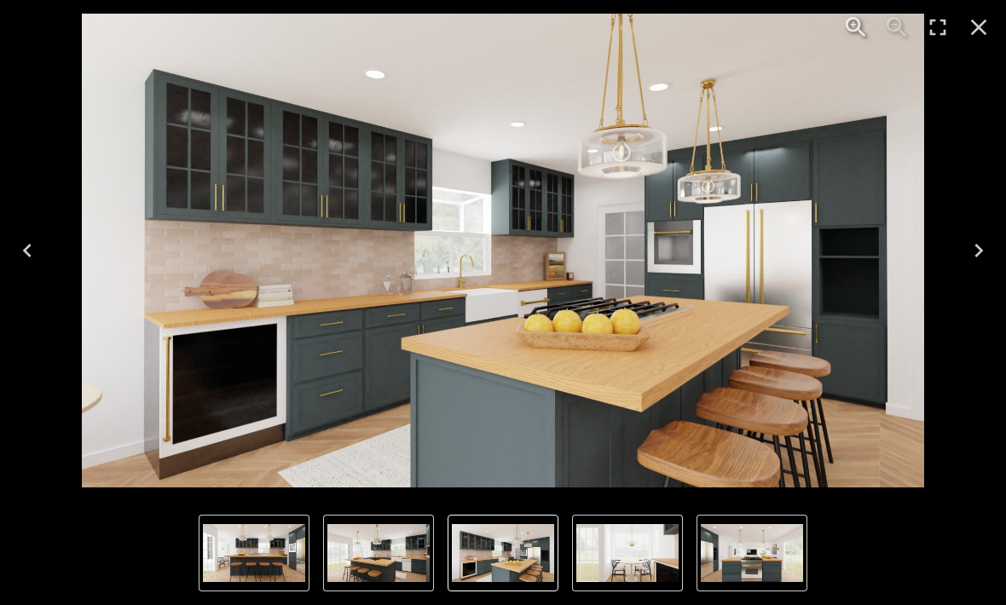
click at [984, 28] on icon "Close" at bounding box center [978, 27] width 27 height 27
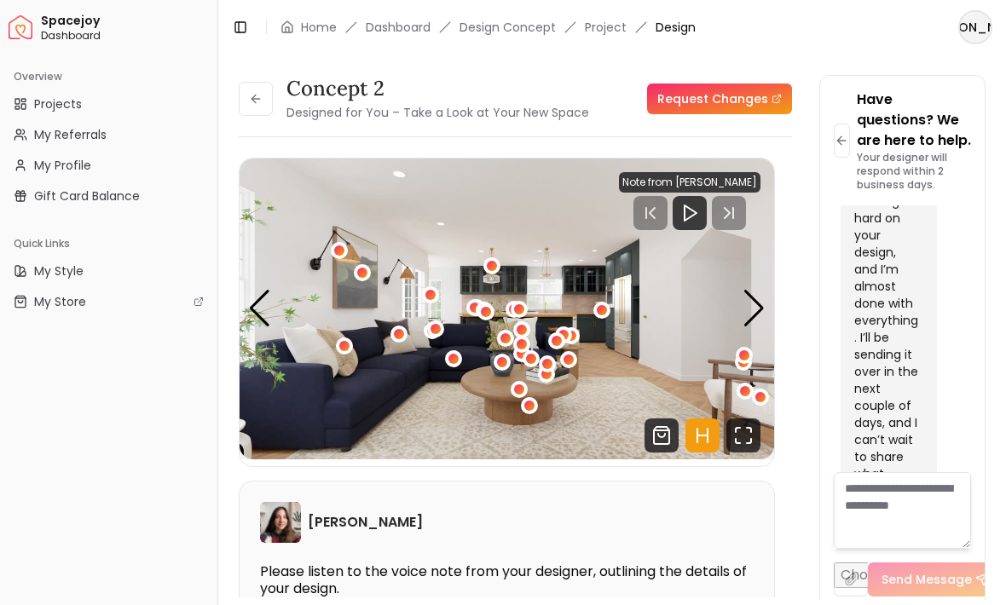
click at [731, 208] on div at bounding box center [690, 213] width 142 height 34
click at [738, 434] on icon "Fullscreen" at bounding box center [743, 436] width 34 height 34
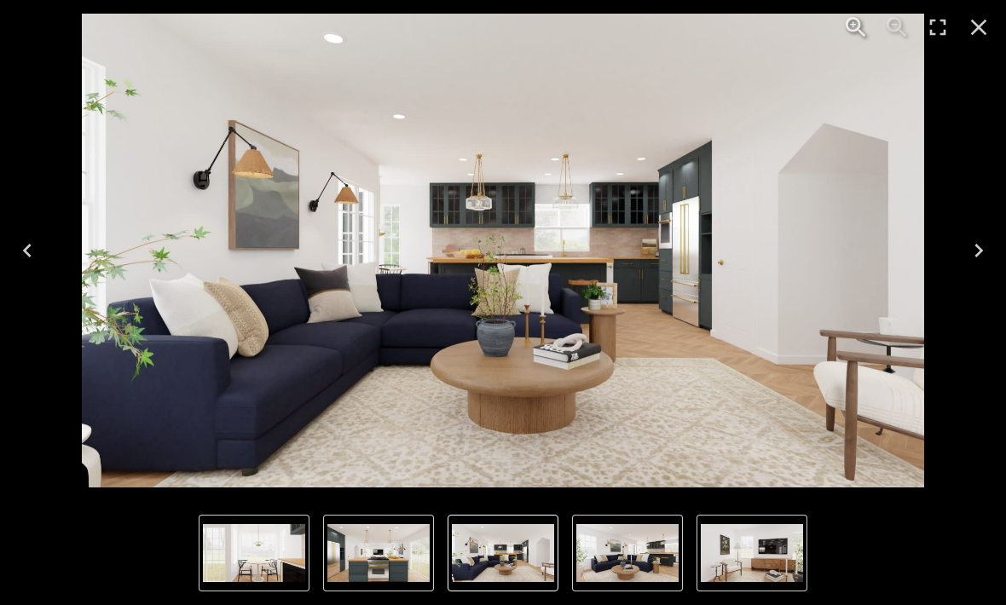
click at [985, 242] on icon "Next" at bounding box center [978, 250] width 27 height 27
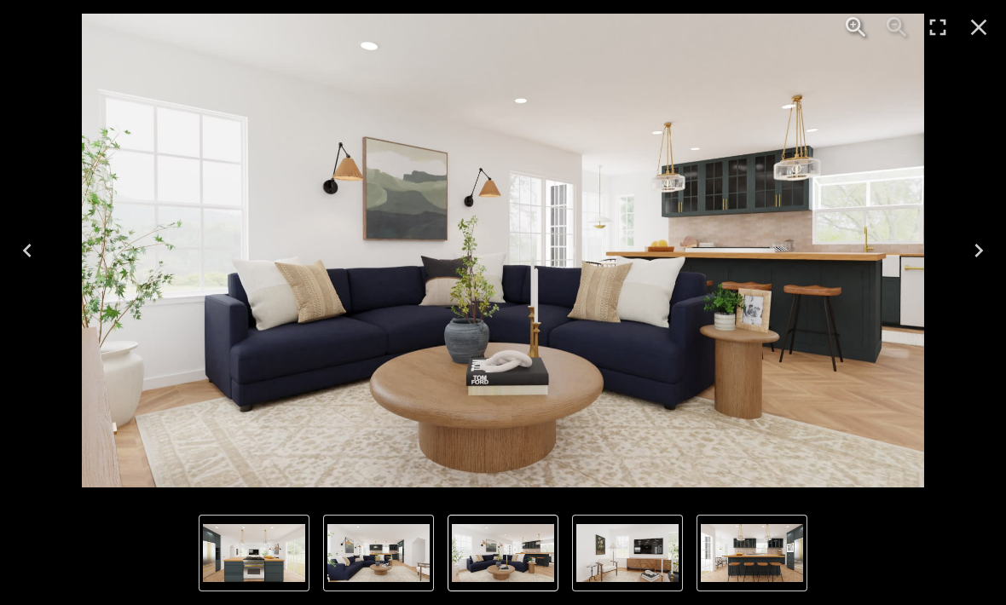
click at [970, 246] on icon "Next" at bounding box center [978, 250] width 27 height 27
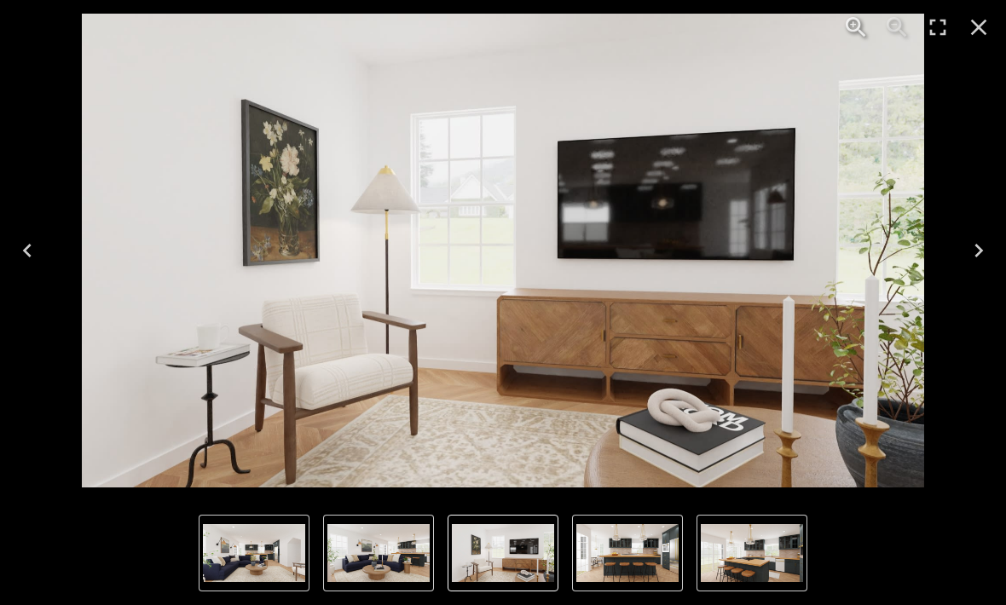
click at [971, 252] on icon "Next" at bounding box center [978, 250] width 27 height 27
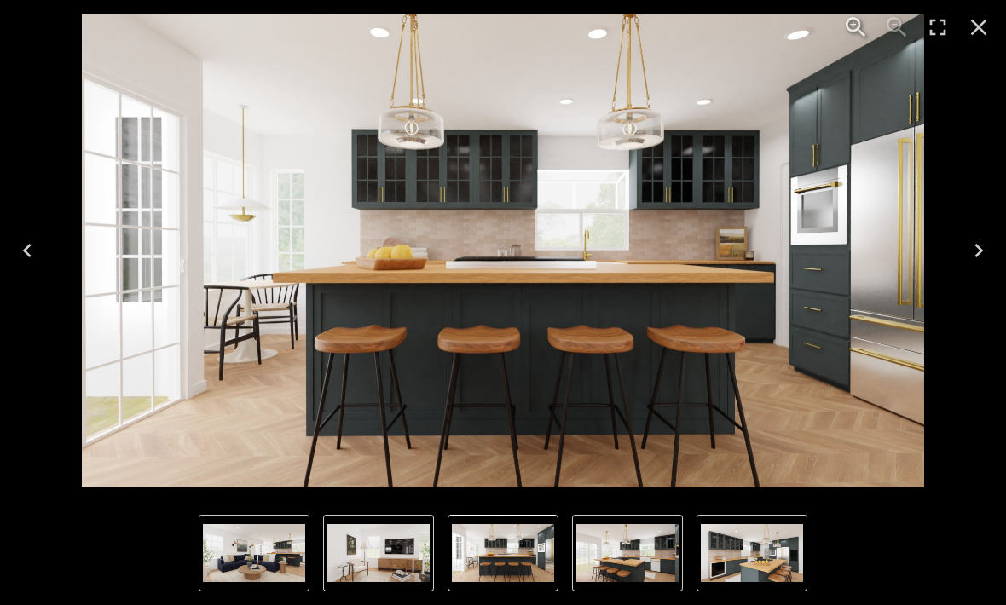
click at [975, 252] on icon "Next" at bounding box center [978, 250] width 27 height 27
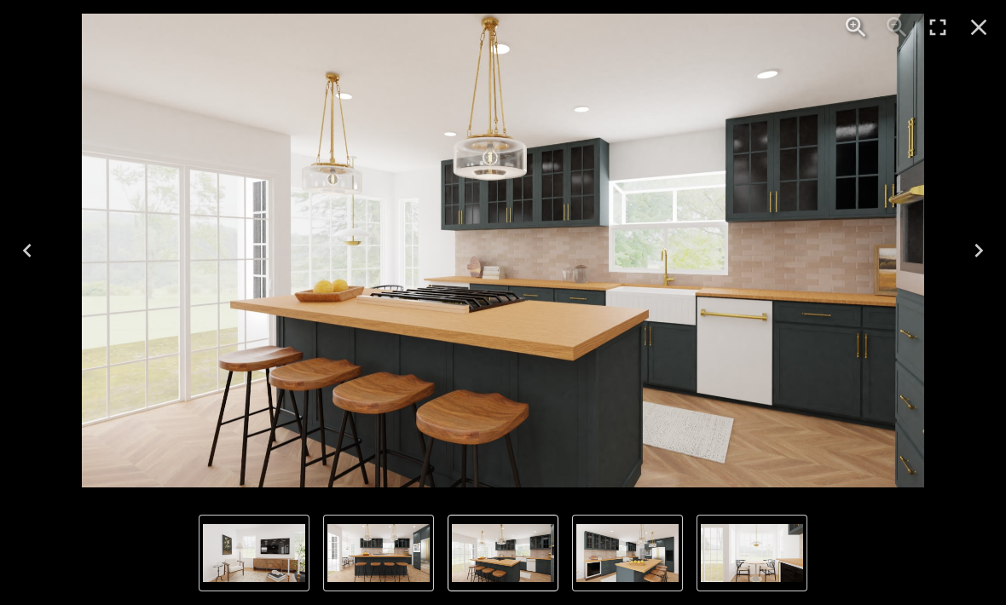
click at [983, 244] on icon "Next" at bounding box center [978, 250] width 27 height 27
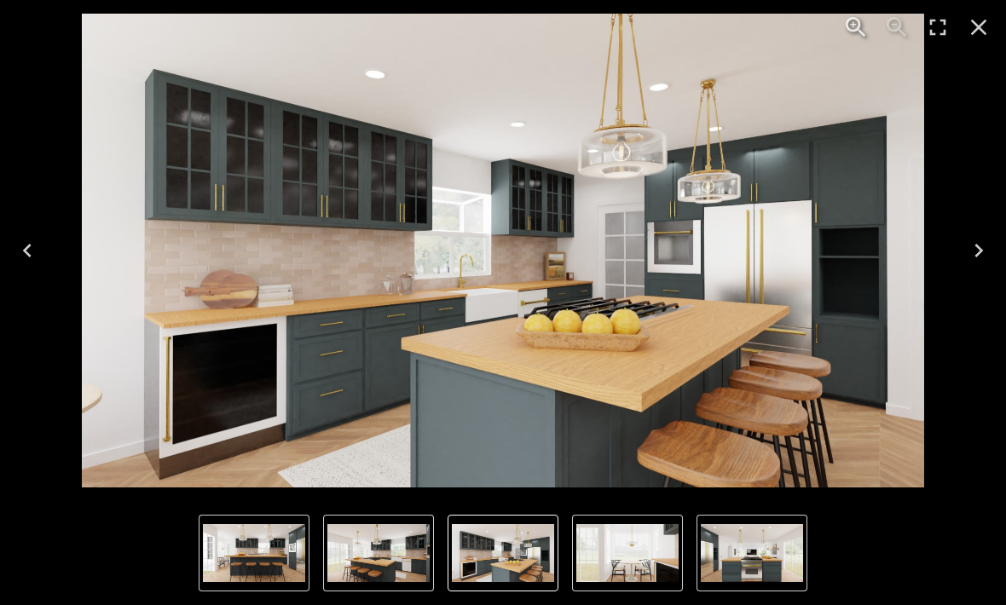
click at [979, 28] on icon "Close" at bounding box center [979, 28] width 16 height 16
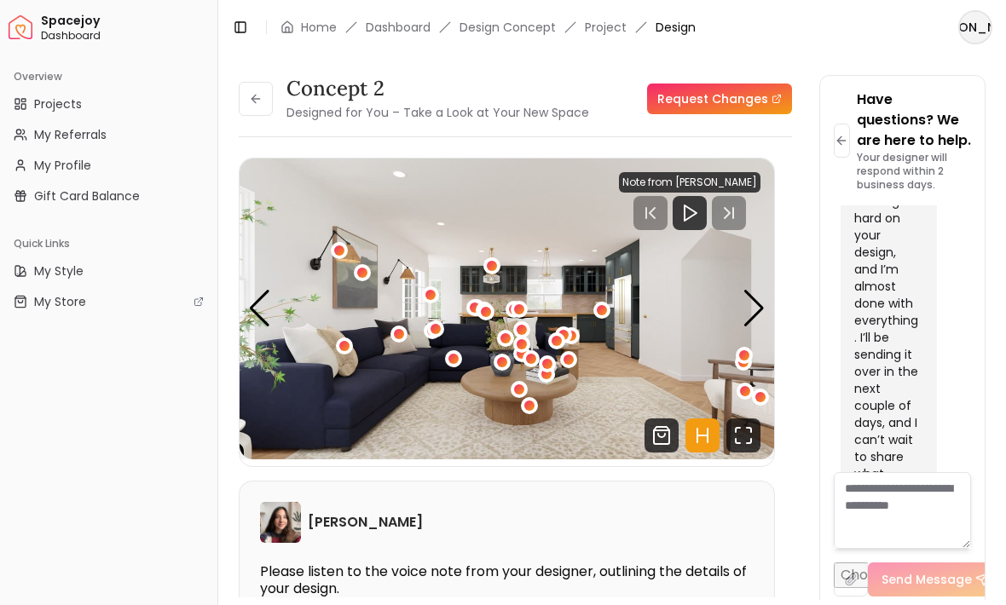
click at [258, 100] on icon at bounding box center [256, 99] width 14 height 14
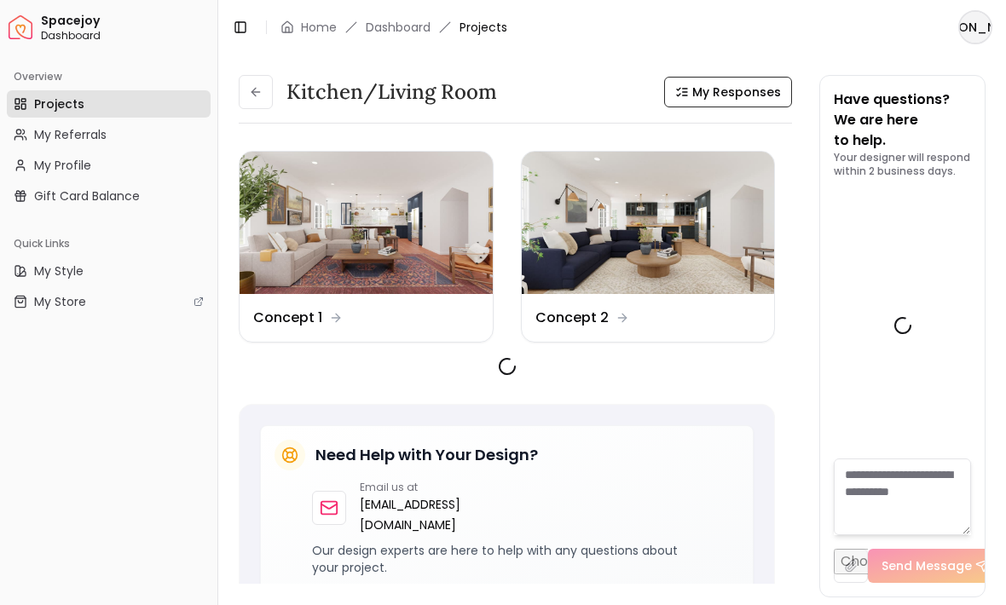
scroll to position [2999, 0]
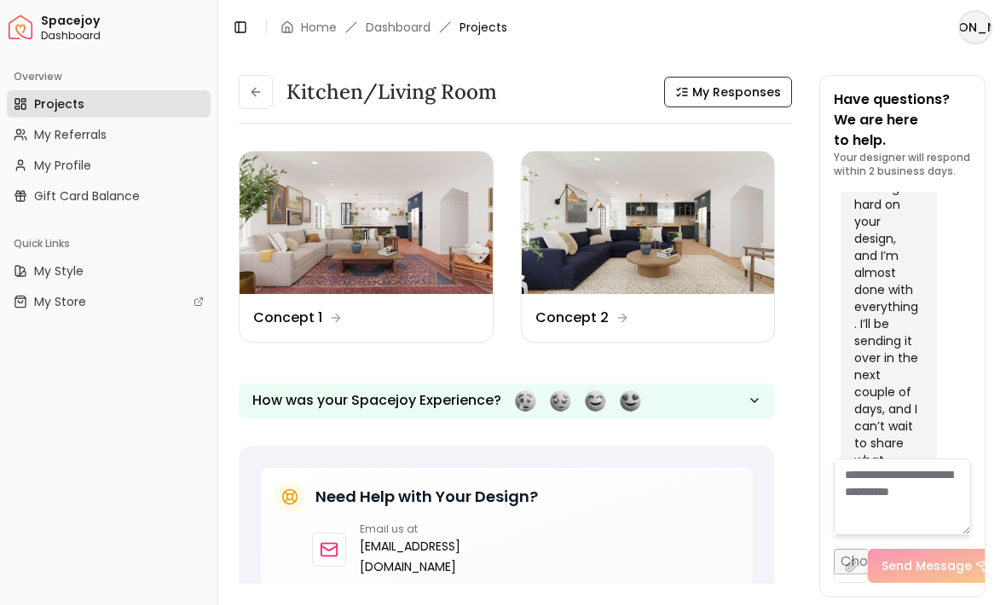
click at [307, 321] on dd "Concept 1" at bounding box center [287, 318] width 69 height 20
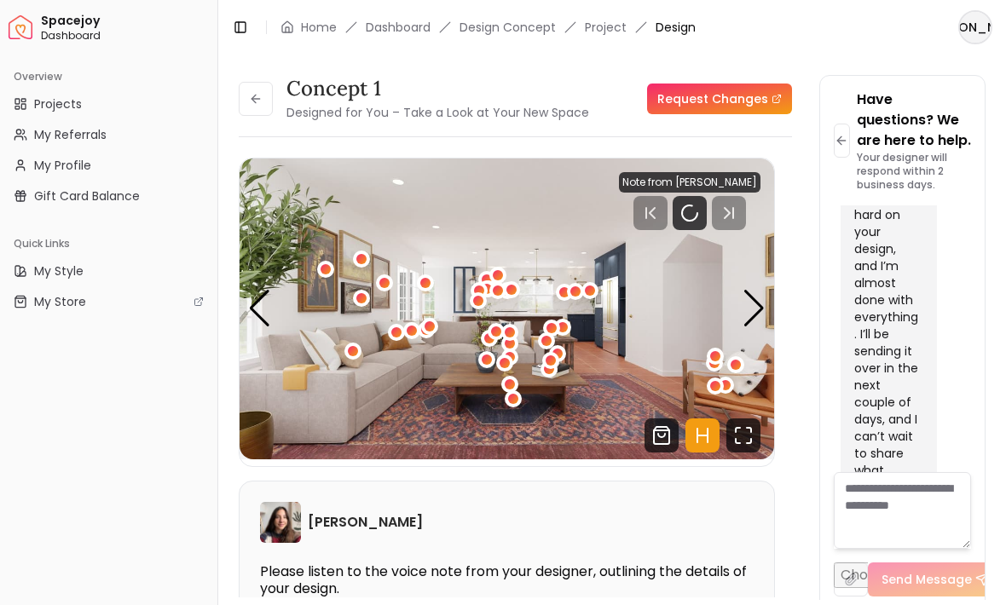
scroll to position [2999, 0]
click at [738, 434] on icon "Fullscreen" at bounding box center [743, 436] width 34 height 34
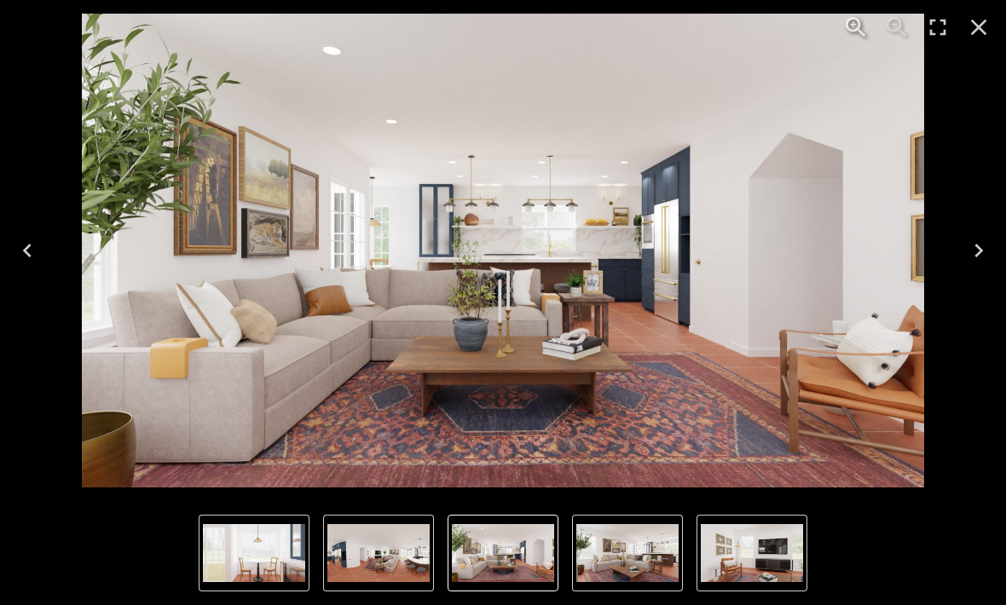
click at [978, 254] on icon "Next" at bounding box center [979, 251] width 9 height 14
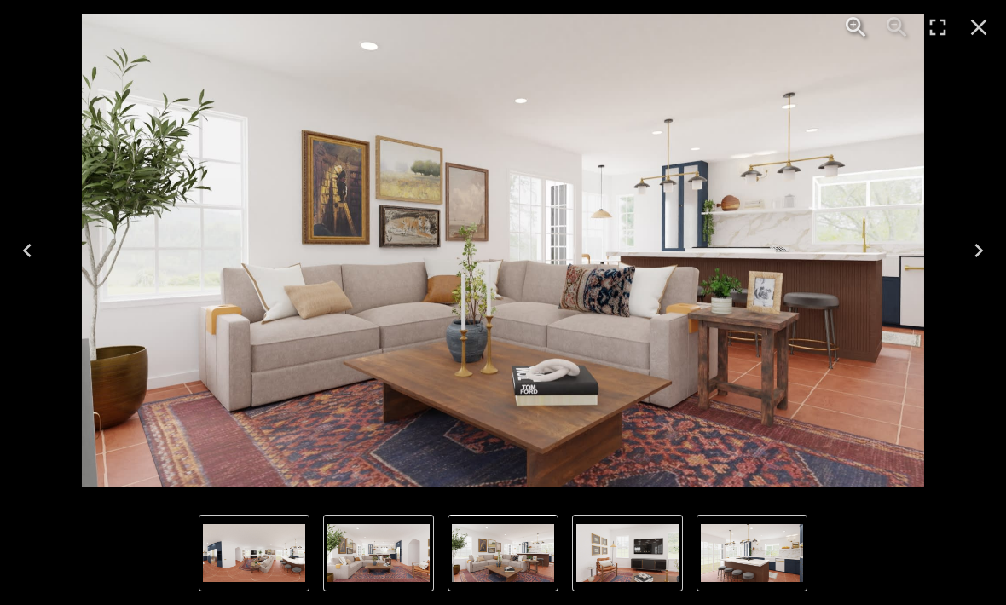
click at [978, 254] on icon "Next" at bounding box center [979, 251] width 9 height 14
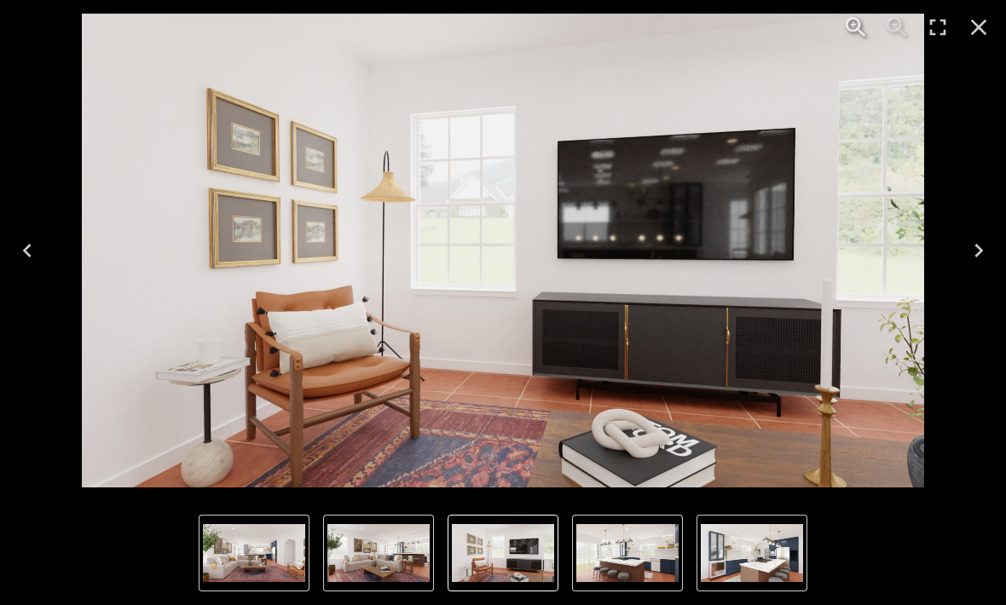
click at [977, 254] on icon "Next" at bounding box center [979, 251] width 9 height 14
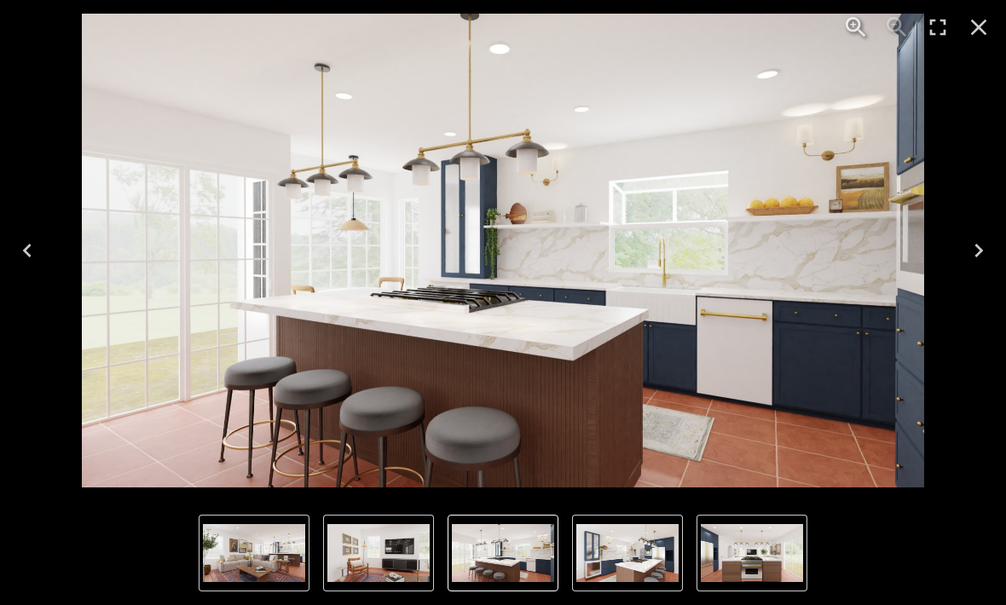
click at [980, 241] on icon "Next" at bounding box center [978, 250] width 27 height 27
